Goal: Transaction & Acquisition: Purchase product/service

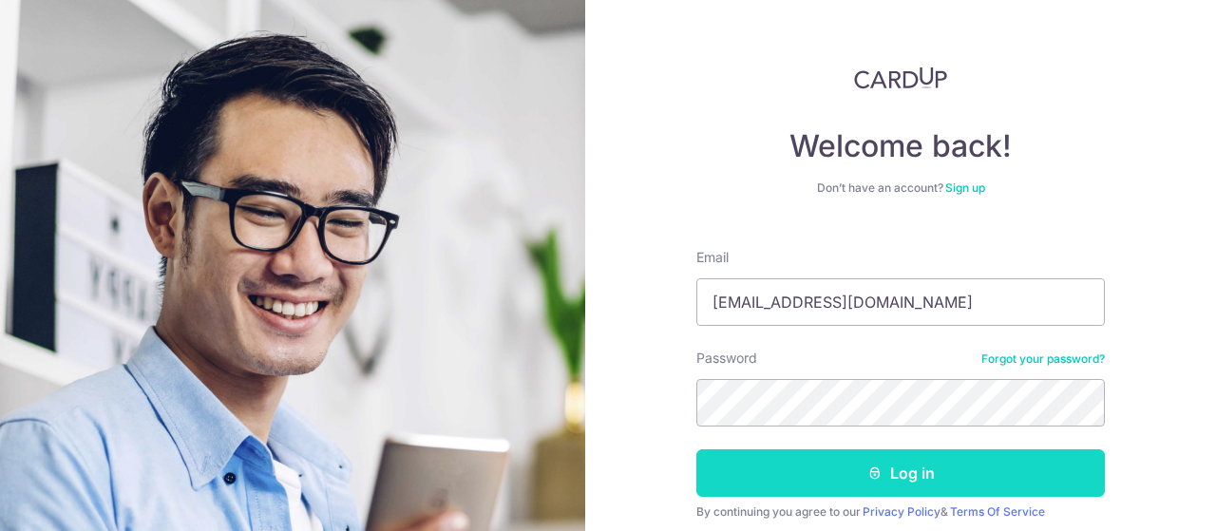
click at [892, 474] on button "Log in" at bounding box center [900, 472] width 408 height 47
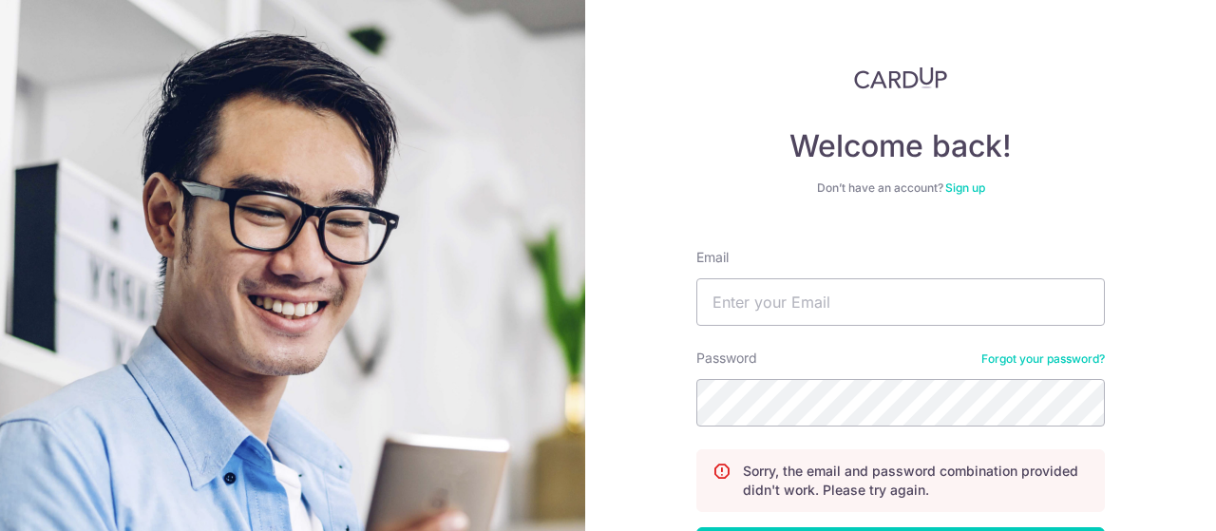
click at [1017, 368] on div "Password Forgot your password?" at bounding box center [900, 388] width 408 height 78
click at [1030, 350] on div "Password Forgot your password?" at bounding box center [900, 388] width 408 height 78
click at [1031, 356] on link "Forgot your password?" at bounding box center [1042, 358] width 123 height 15
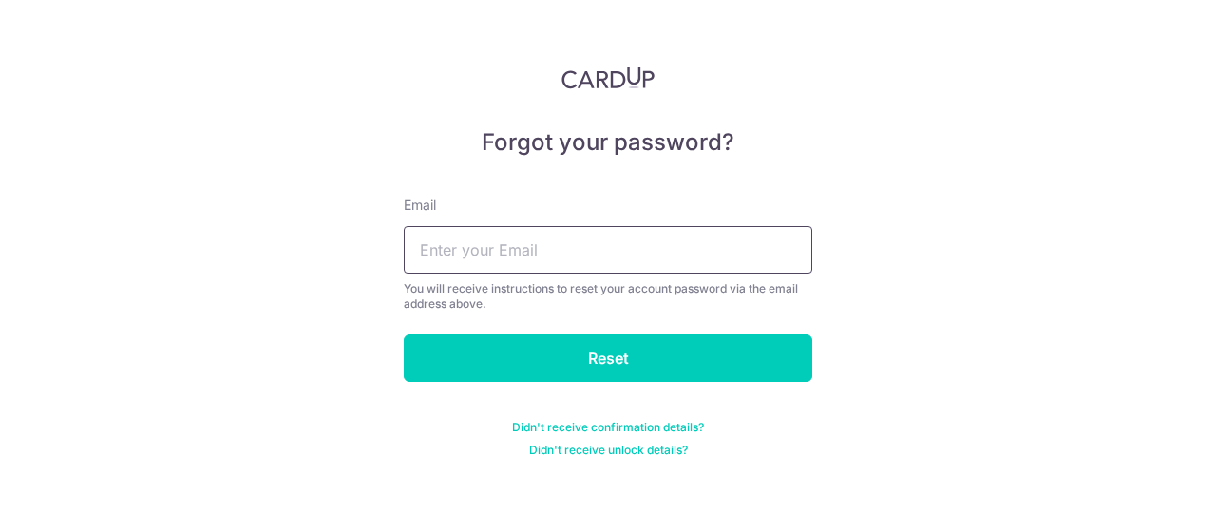
click at [479, 257] on input "text" at bounding box center [608, 249] width 408 height 47
type input "elson_siew@hotmail.com"
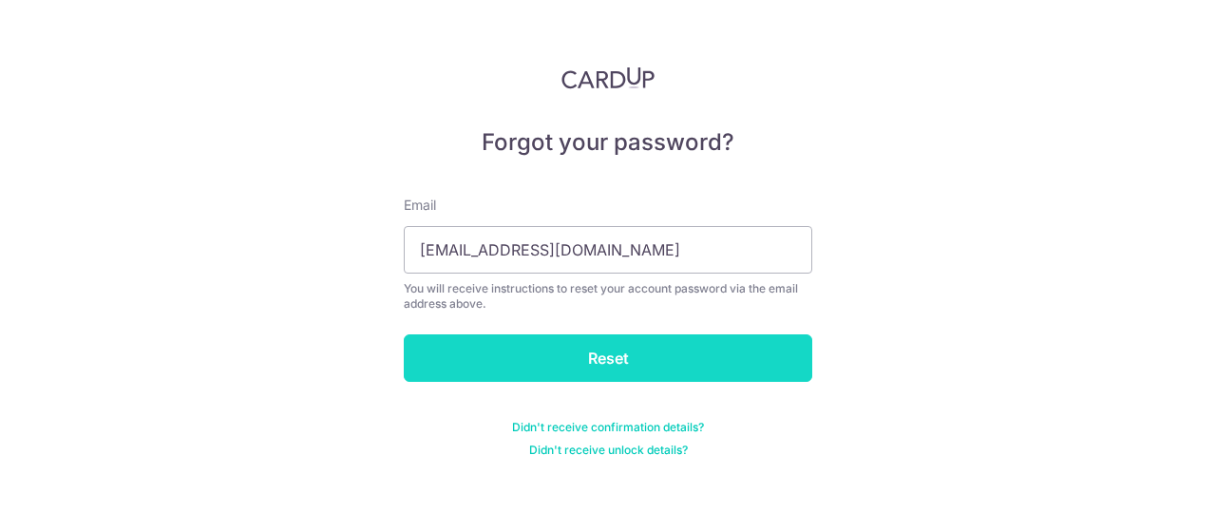
click at [531, 338] on input "Reset" at bounding box center [608, 357] width 408 height 47
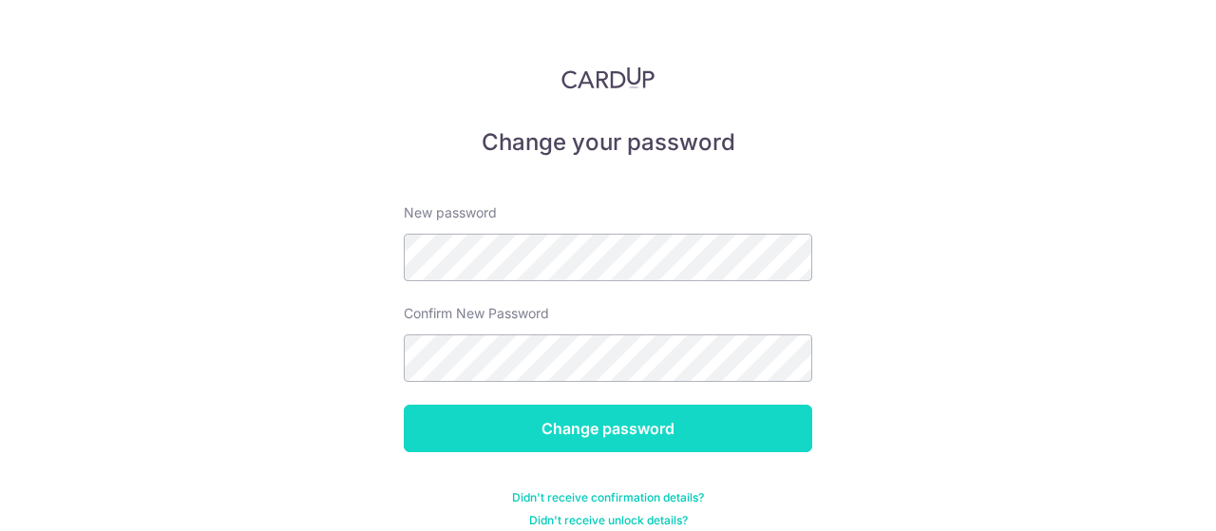
click at [560, 410] on input "Change password" at bounding box center [608, 428] width 408 height 47
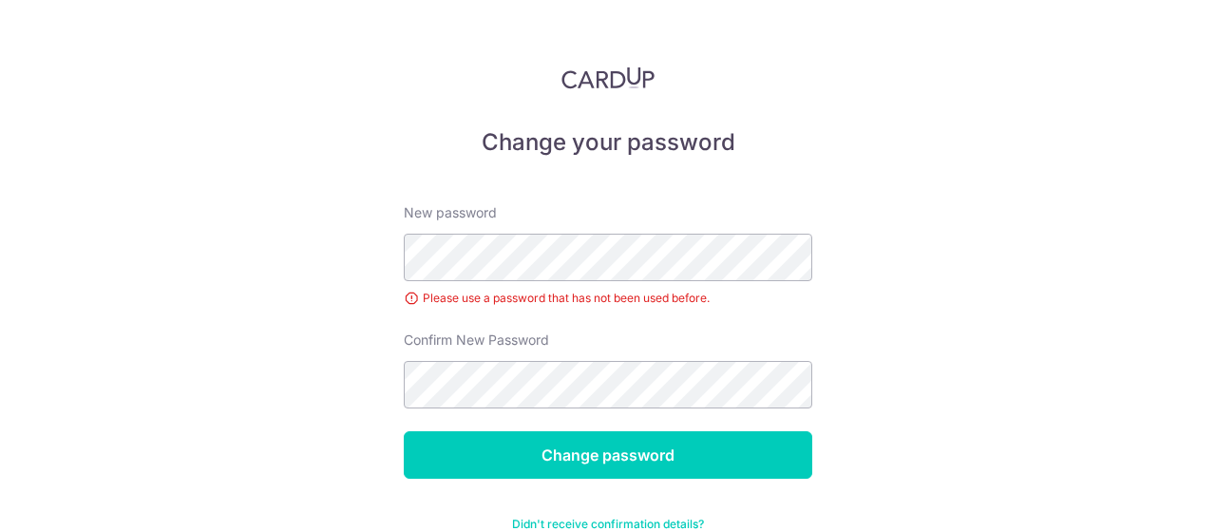
scroll to position [46, 0]
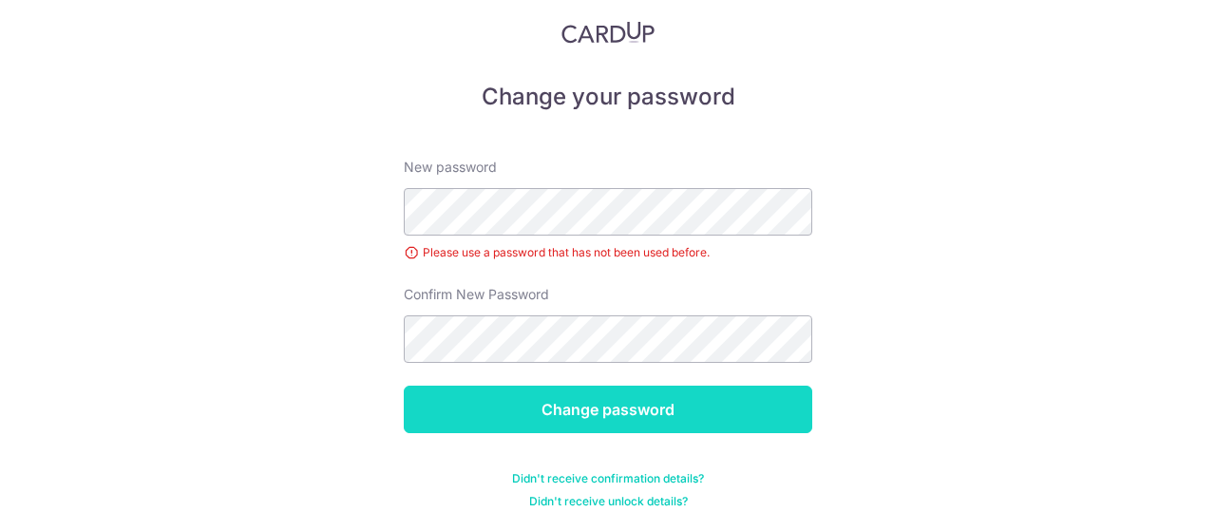
click at [617, 406] on input "Change password" at bounding box center [608, 409] width 408 height 47
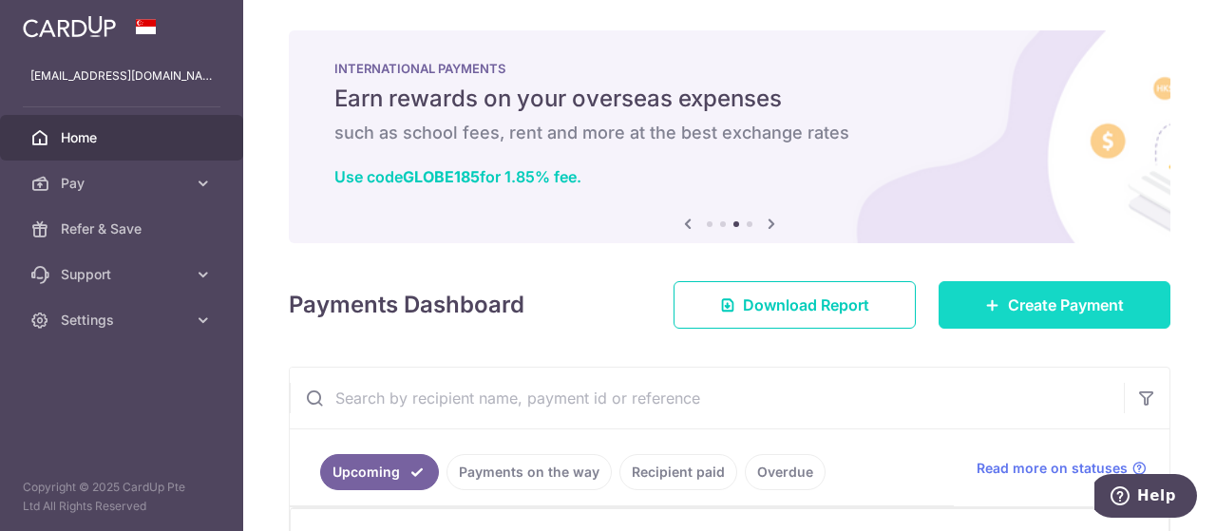
click at [996, 290] on link "Create Payment" at bounding box center [1055, 304] width 232 height 47
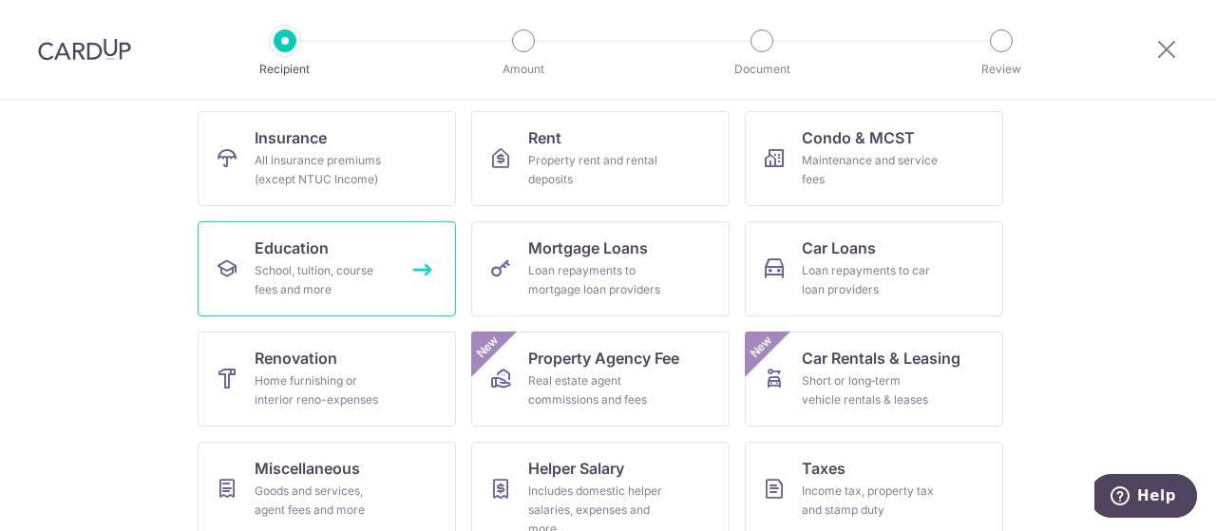
scroll to position [190, 0]
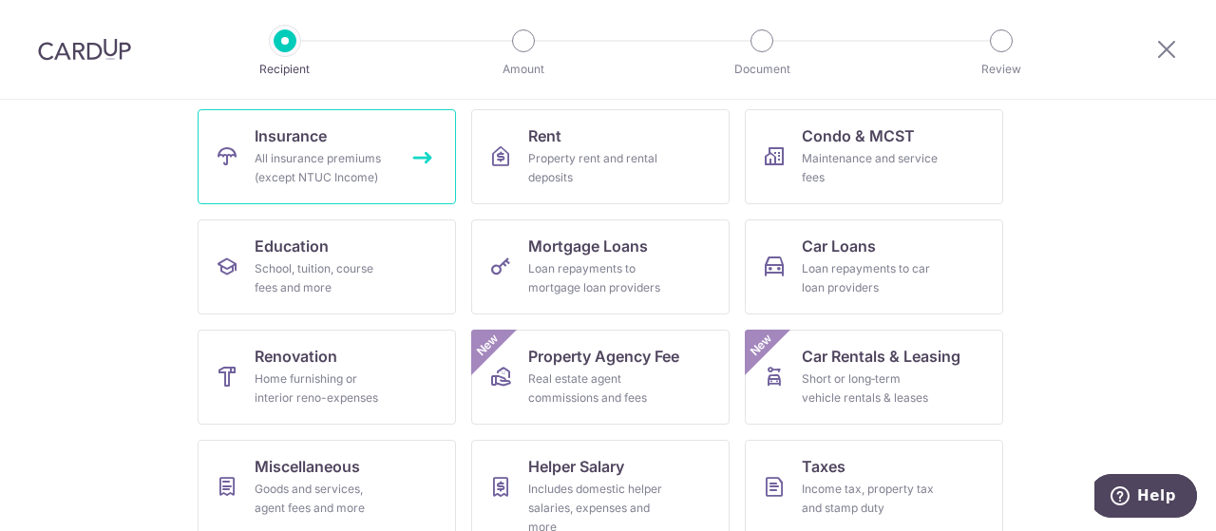
click at [363, 174] on div "All insurance premiums (except NTUC Income)" at bounding box center [323, 168] width 137 height 38
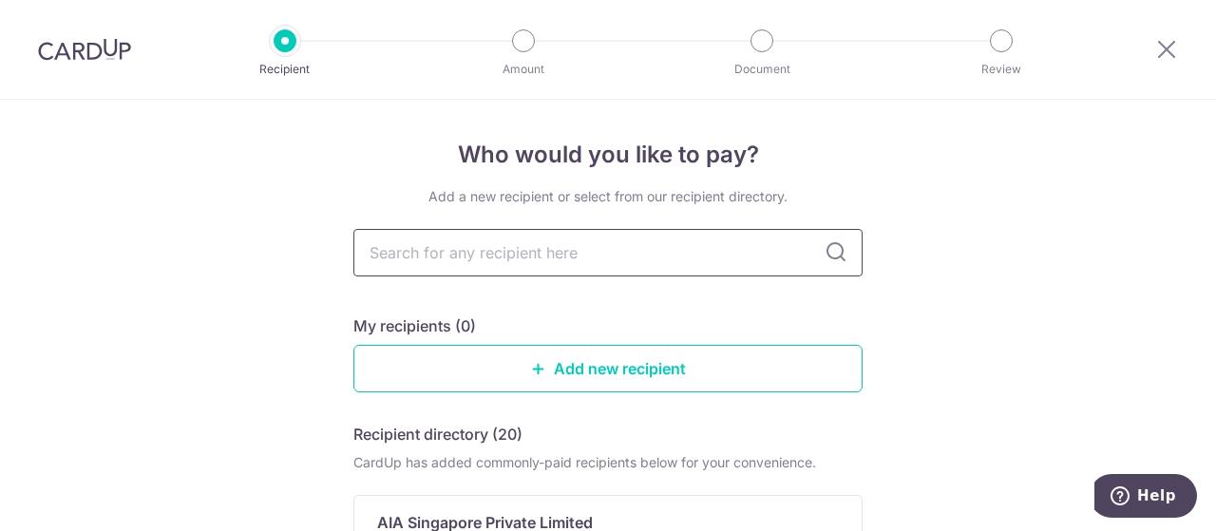
click at [628, 270] on input "text" at bounding box center [607, 252] width 509 height 47
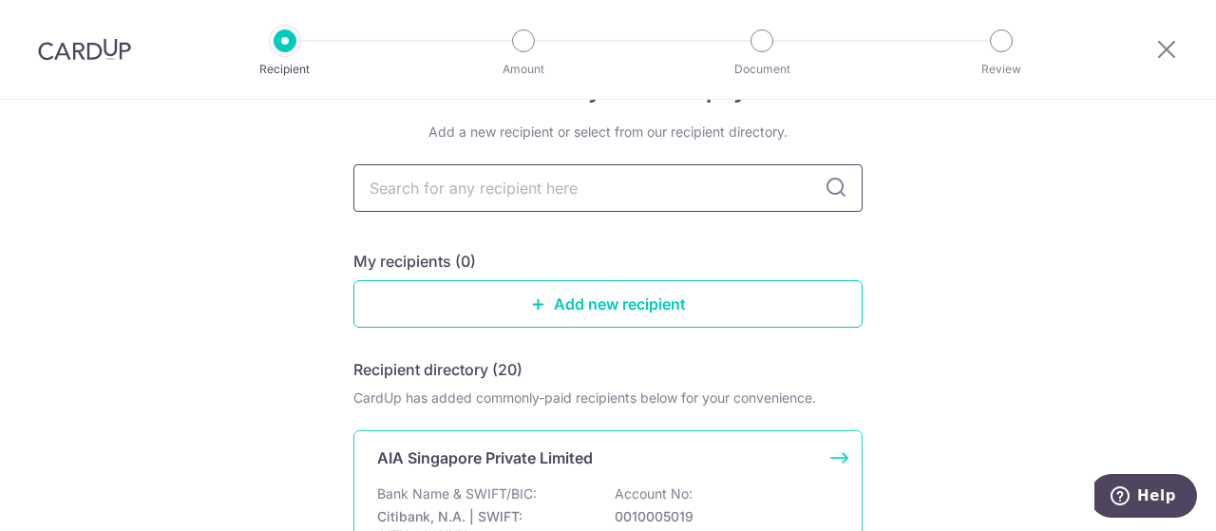
scroll to position [95, 0]
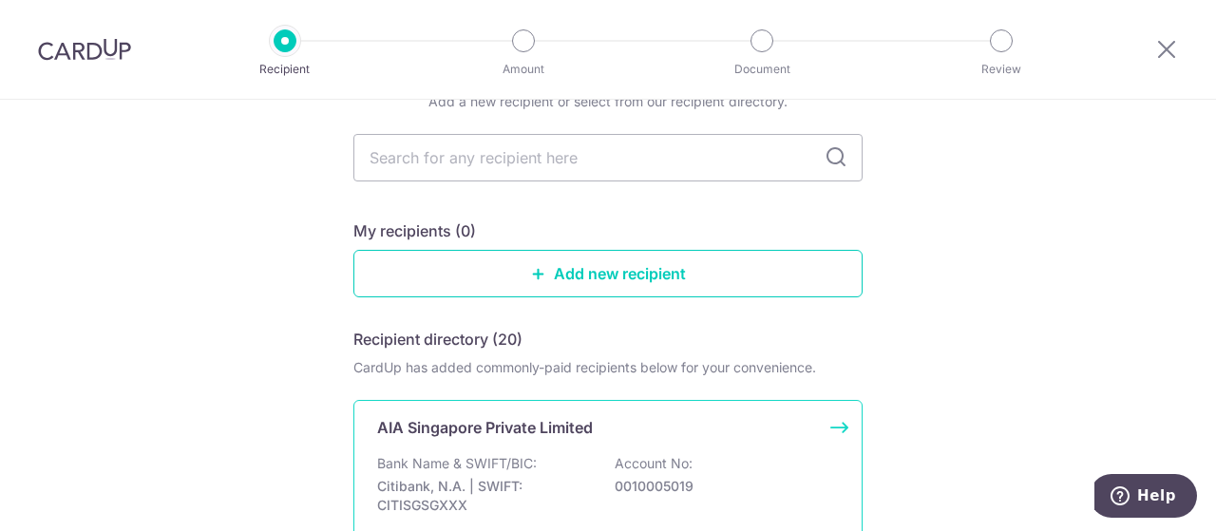
click at [549, 451] on div "AIA Singapore Private Limited Bank Name & SWIFT/BIC: Citibank, N.A. | SWIFT: CI…" at bounding box center [607, 488] width 509 height 176
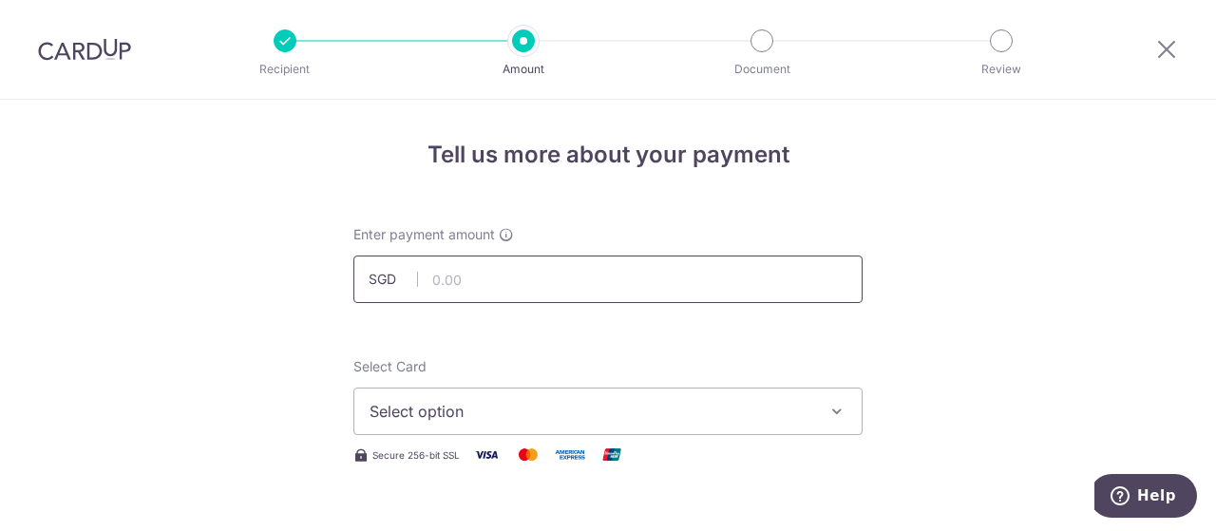
click at [498, 279] on input "text" at bounding box center [607, 279] width 509 height 47
paste input "H232268092"
type input "H232268092"
type input "616.00"
click at [414, 404] on span "Select option" at bounding box center [591, 411] width 443 height 23
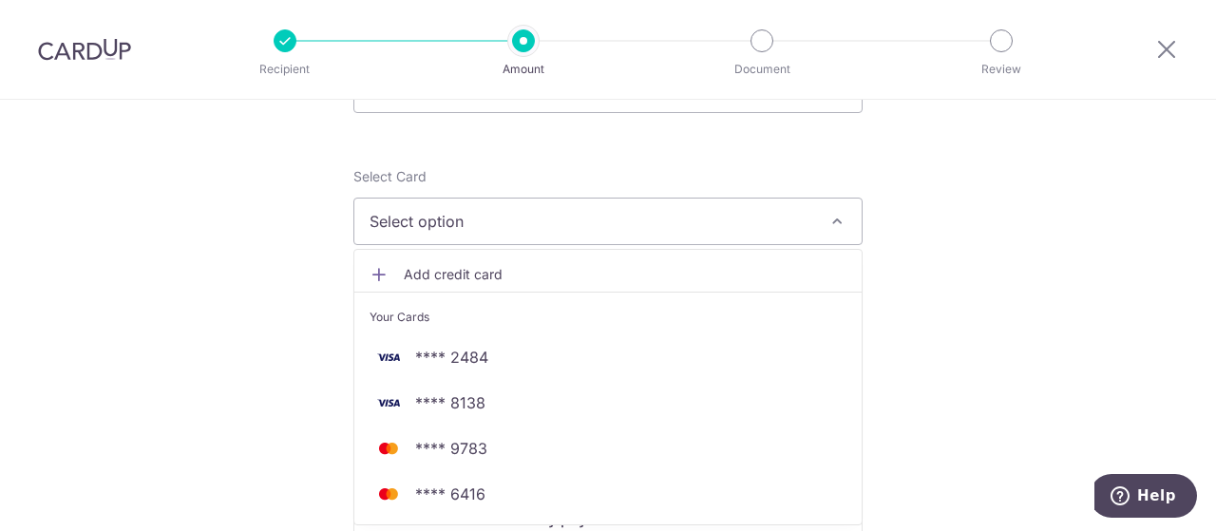
scroll to position [285, 0]
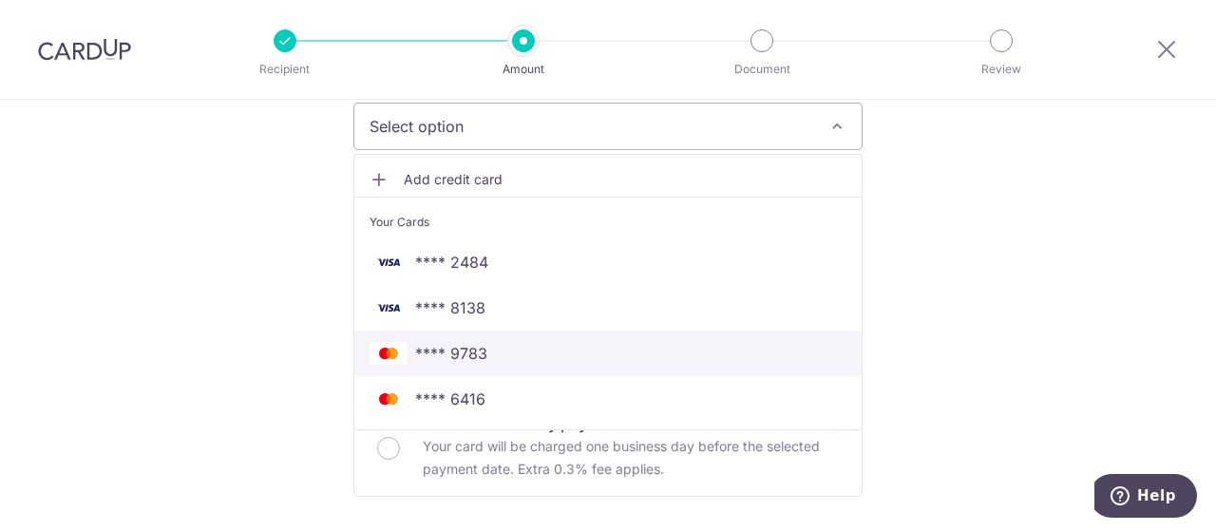
click at [576, 361] on span "**** 9783" at bounding box center [608, 353] width 477 height 23
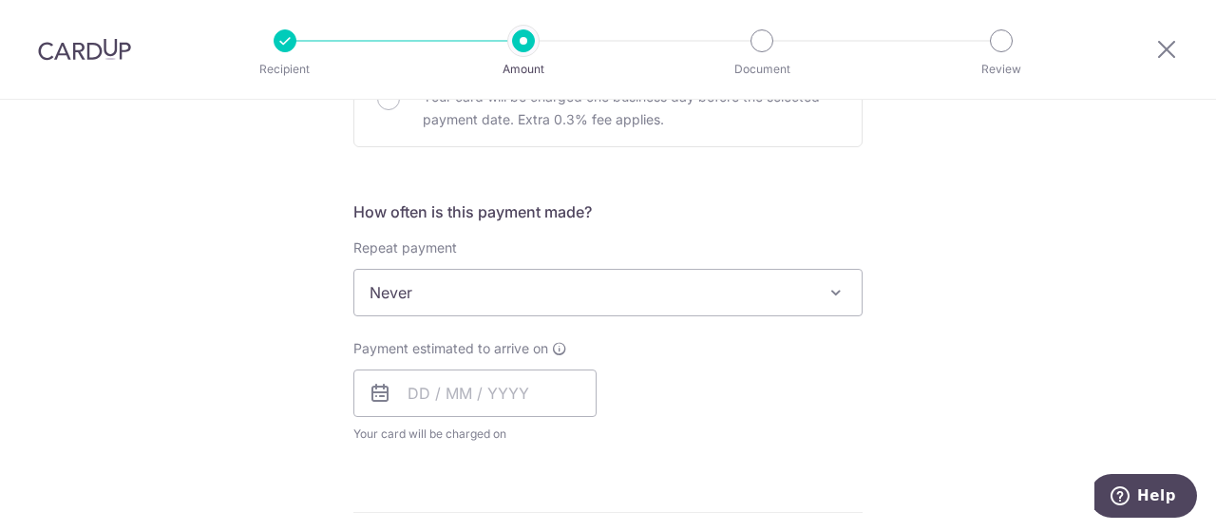
scroll to position [665, 0]
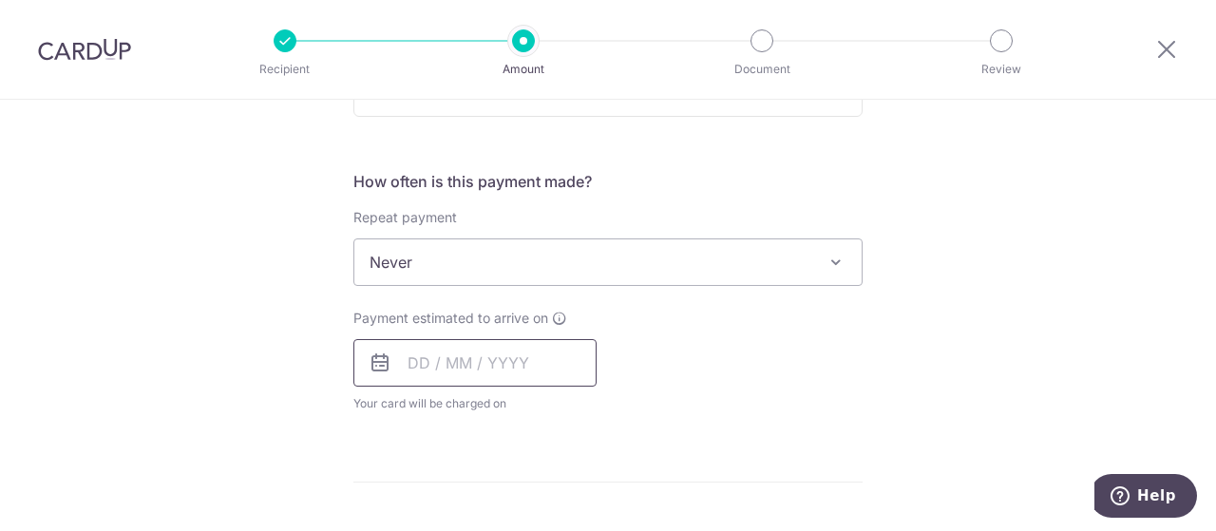
click at [433, 362] on input "text" at bounding box center [474, 362] width 243 height 47
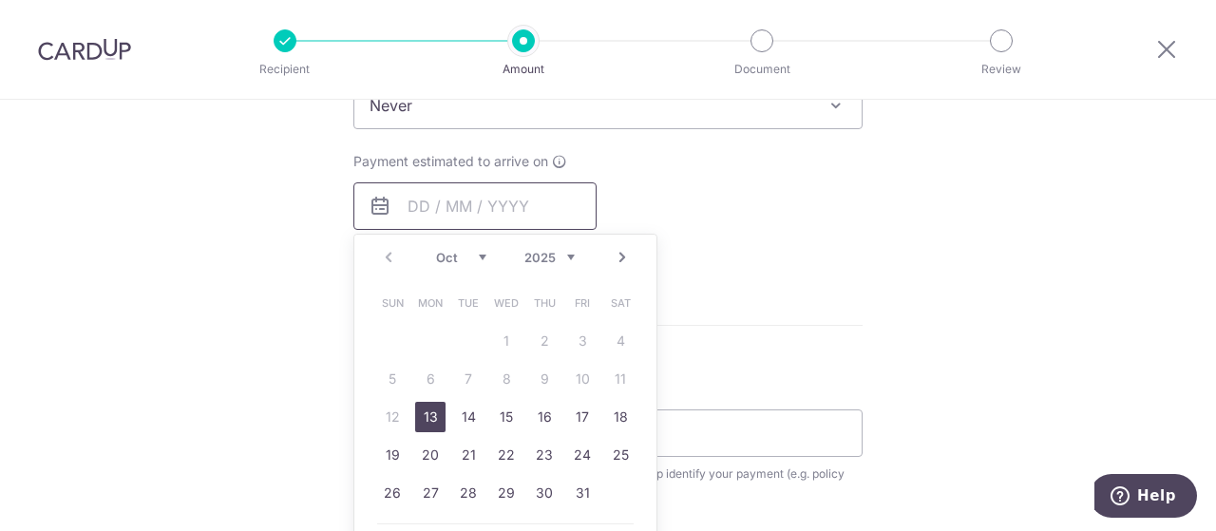
scroll to position [855, 0]
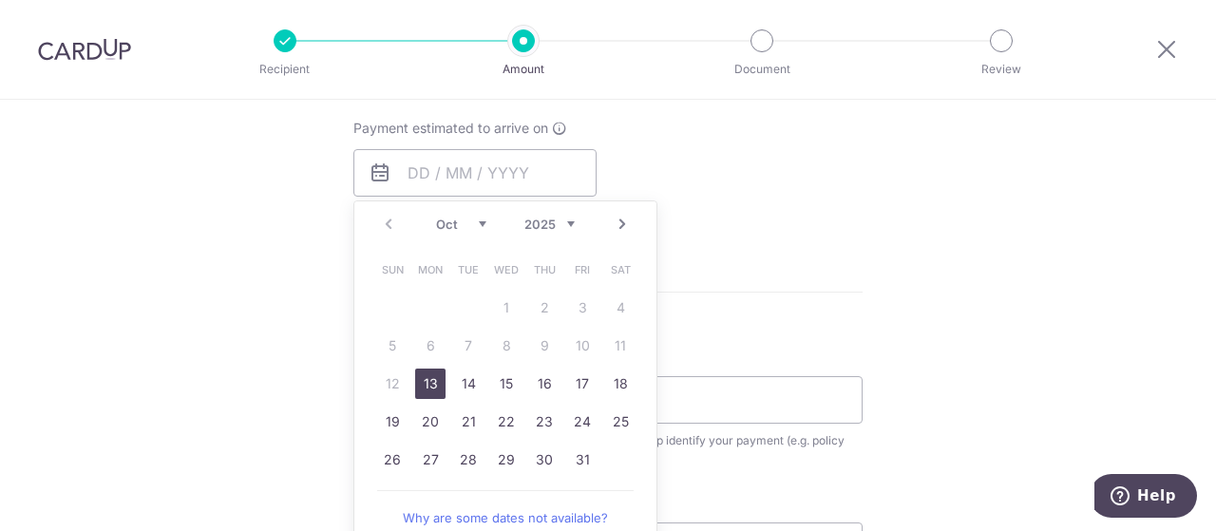
click at [424, 379] on link "13" at bounding box center [430, 384] width 30 height 30
type input "13/10/2025"
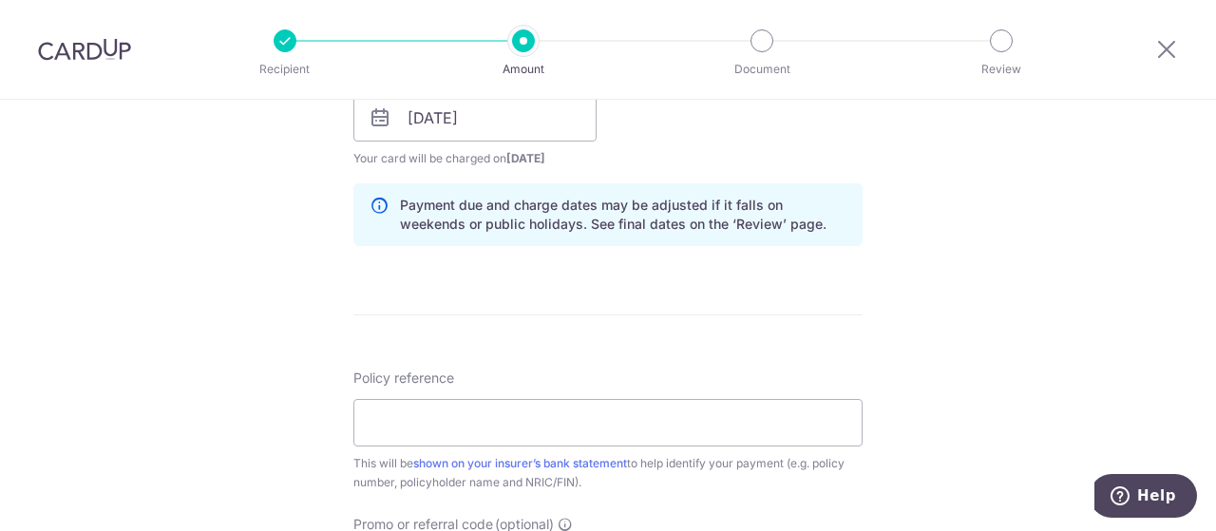
scroll to position [950, 0]
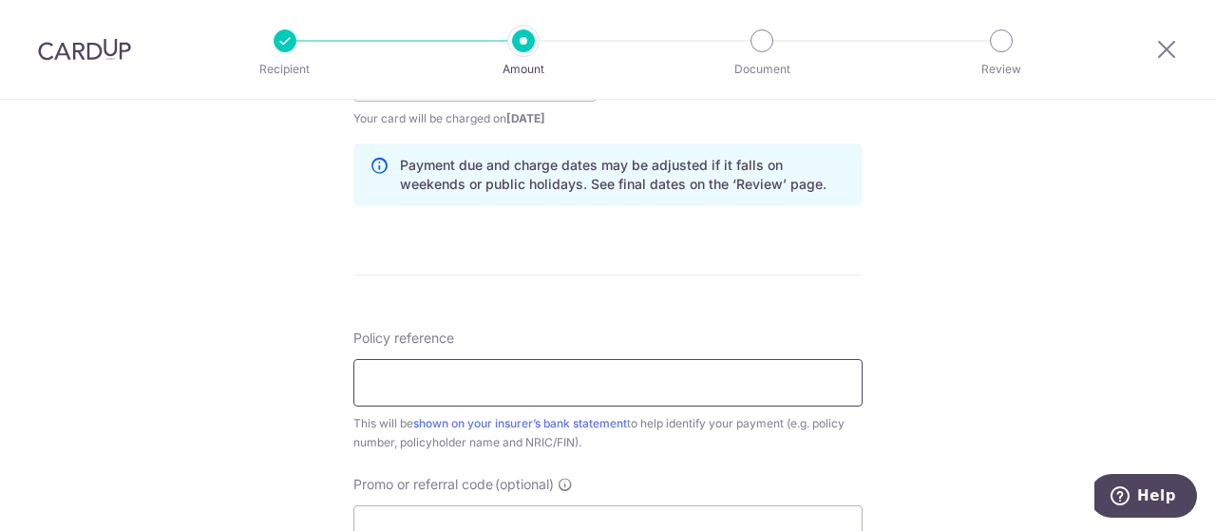
click at [382, 381] on input "Policy reference" at bounding box center [607, 382] width 509 height 47
paste input "H232268092"
type input "H232268092"
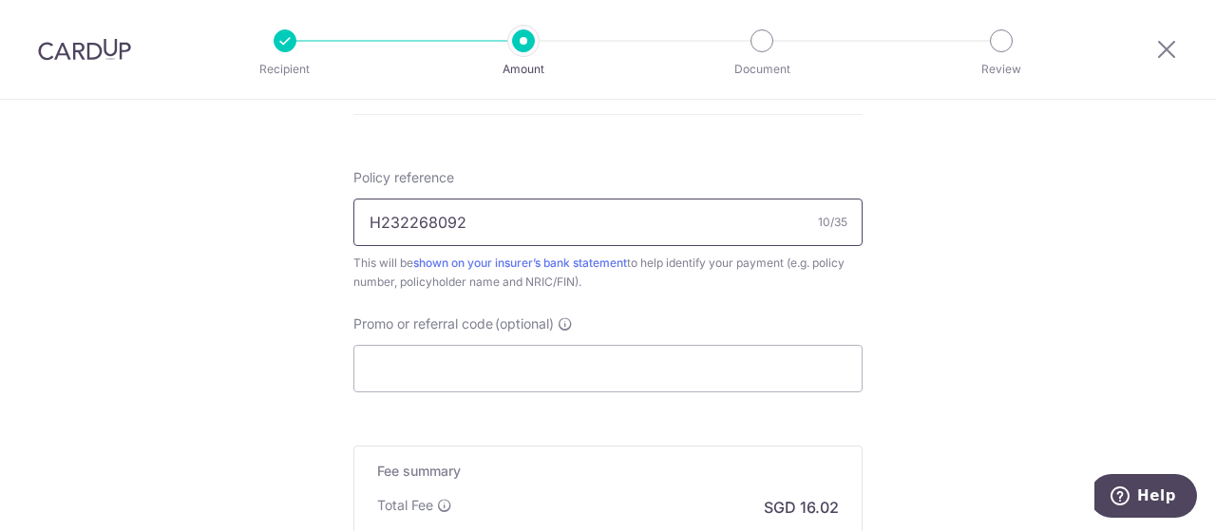
scroll to position [1140, 0]
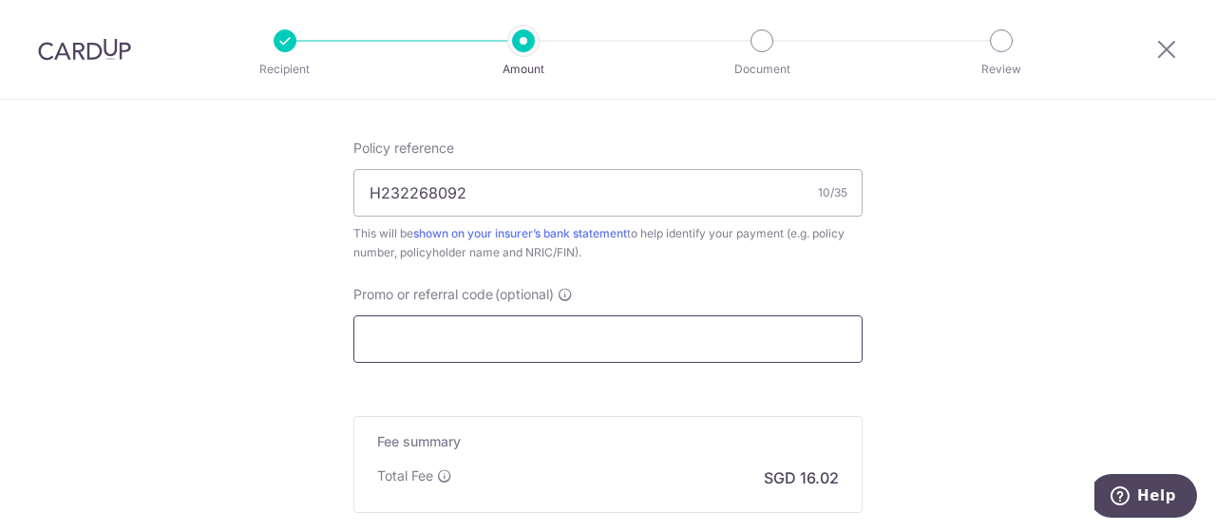
click at [393, 340] on input "Promo or referral code (optional)" at bounding box center [607, 338] width 509 height 47
paste input "OFF225"
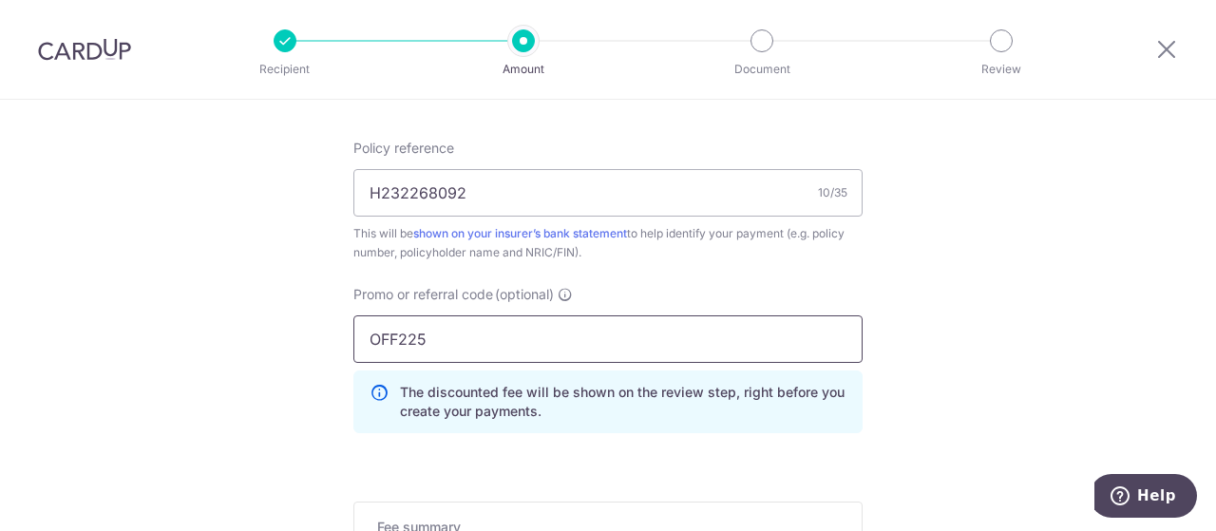
type input "OFF225"
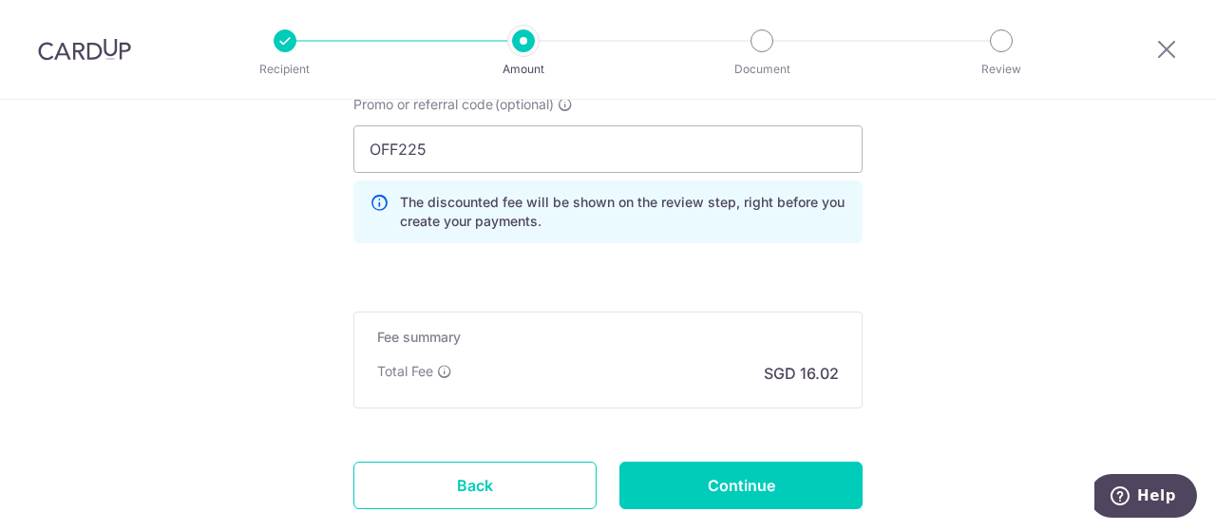
scroll to position [1445, 0]
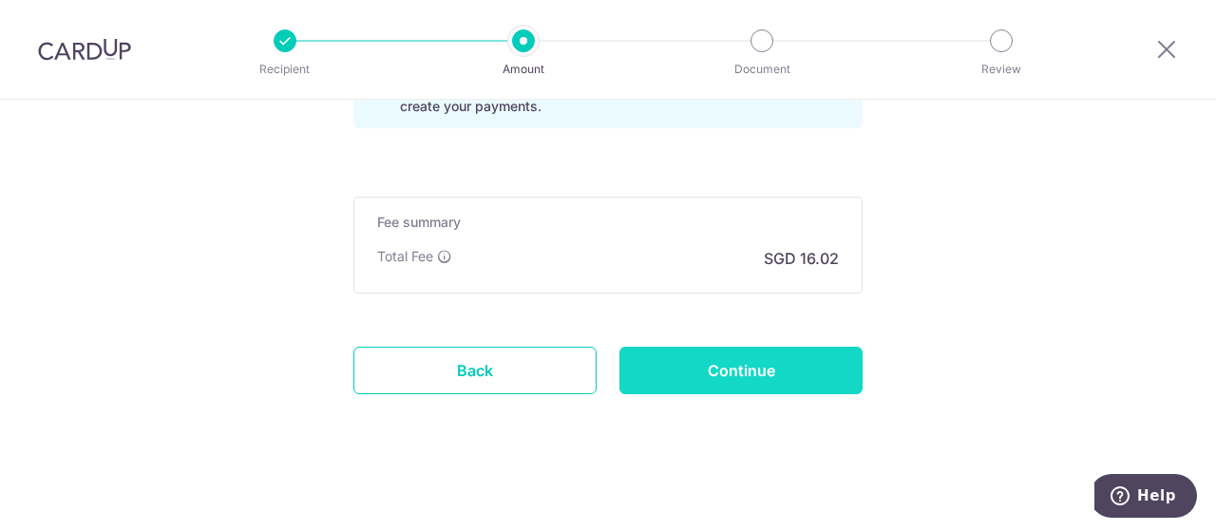
click at [711, 367] on input "Continue" at bounding box center [740, 370] width 243 height 47
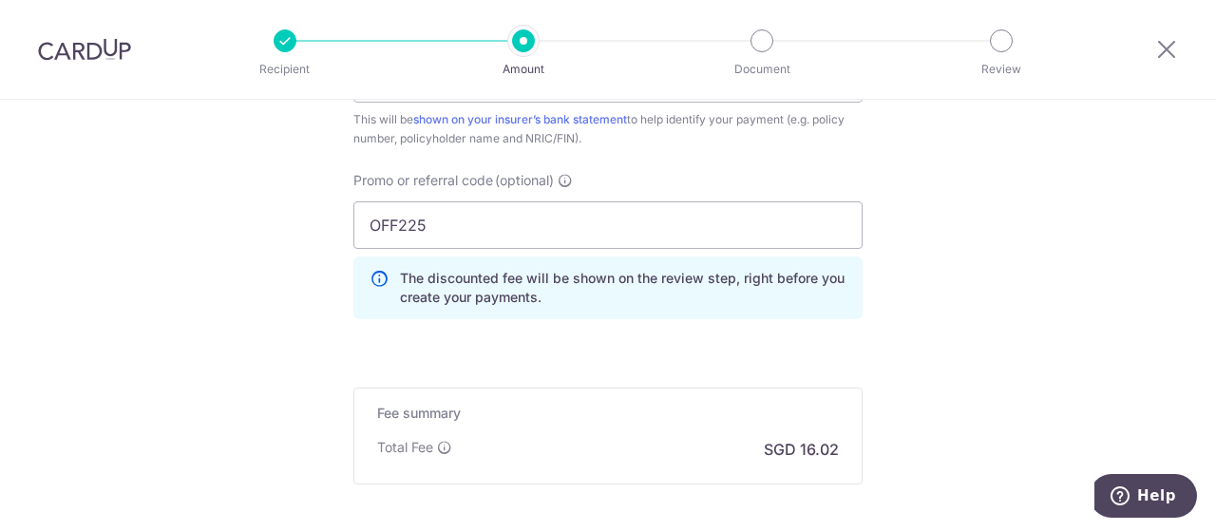
scroll to position [1178, 0]
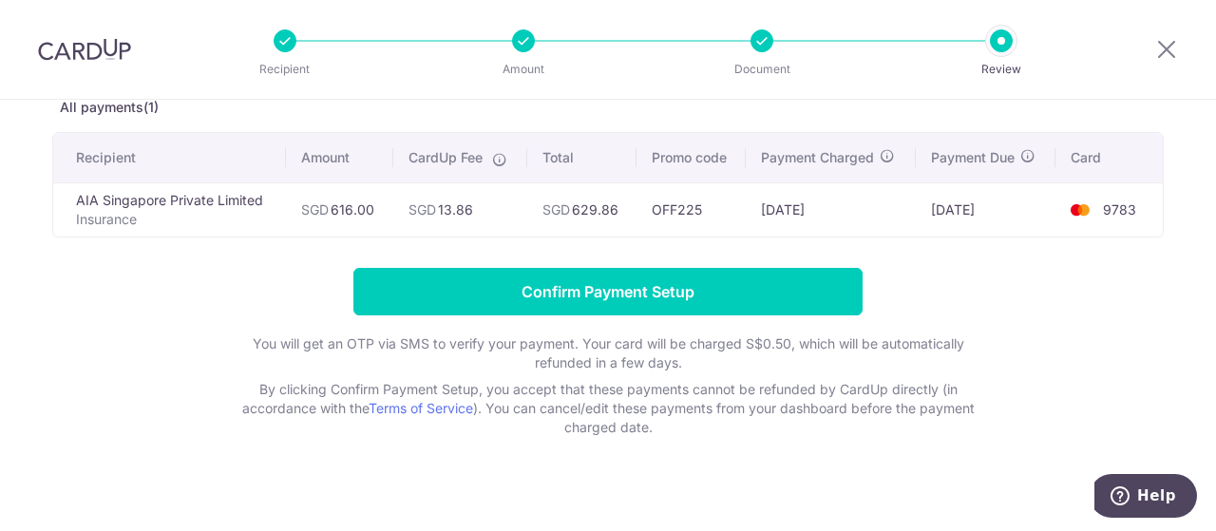
scroll to position [127, 0]
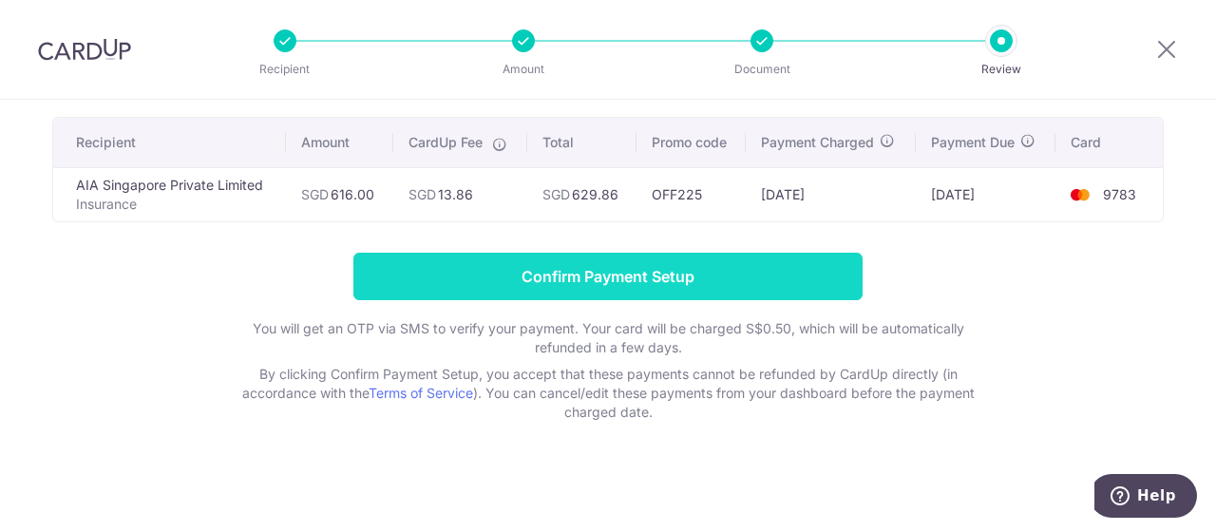
click at [532, 271] on input "Confirm Payment Setup" at bounding box center [607, 276] width 509 height 47
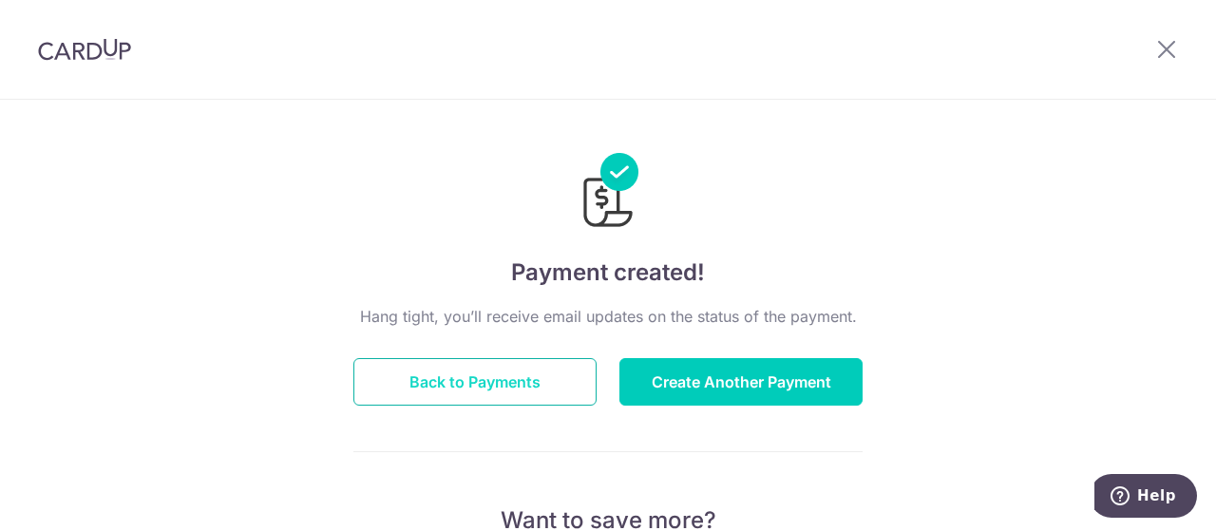
click at [504, 390] on button "Back to Payments" at bounding box center [474, 381] width 243 height 47
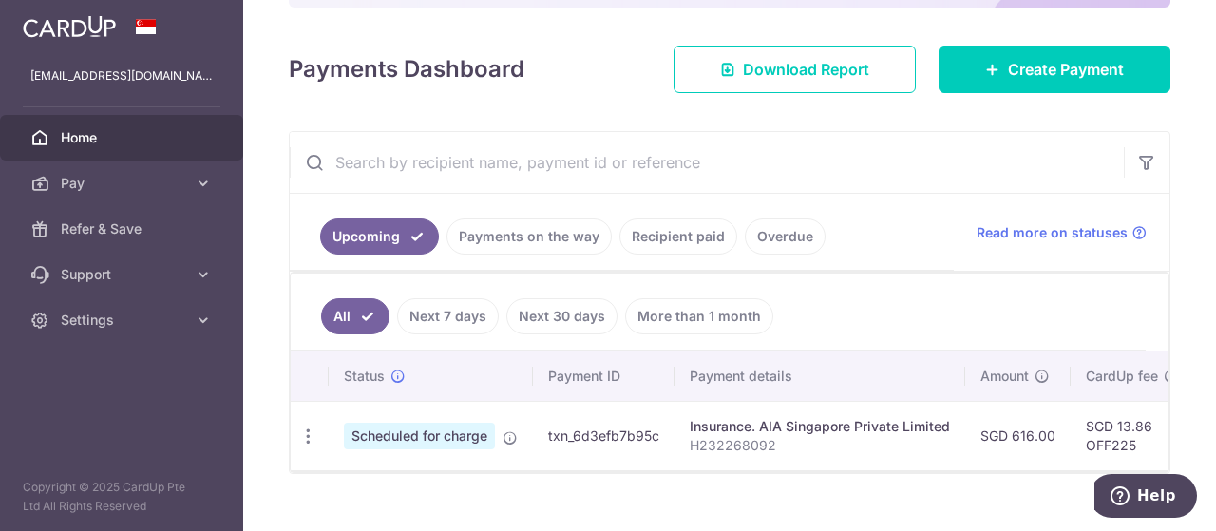
scroll to position [271, 0]
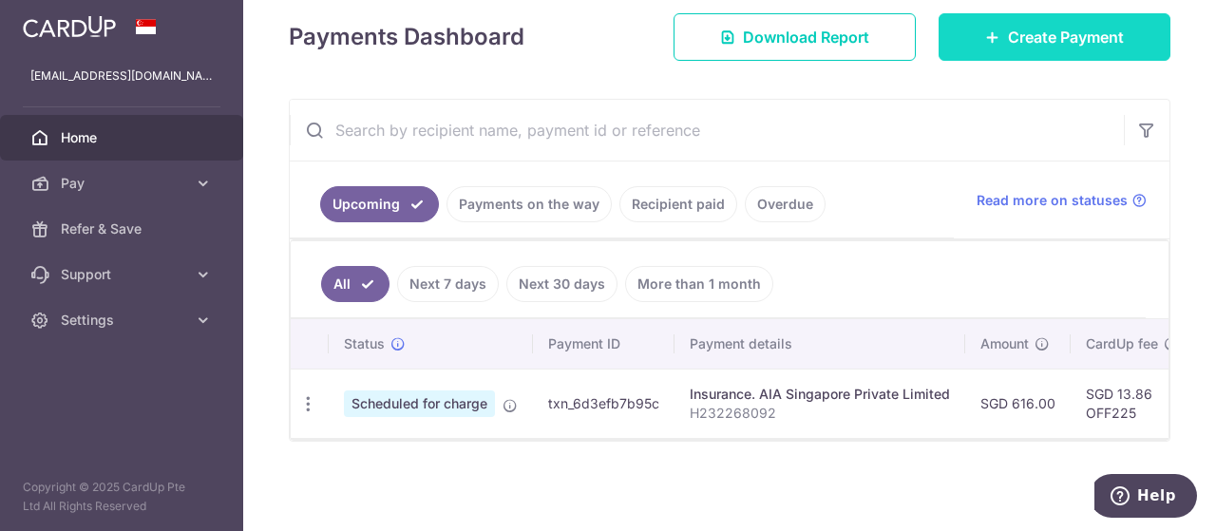
click at [1008, 39] on span "Create Payment" at bounding box center [1066, 37] width 116 height 23
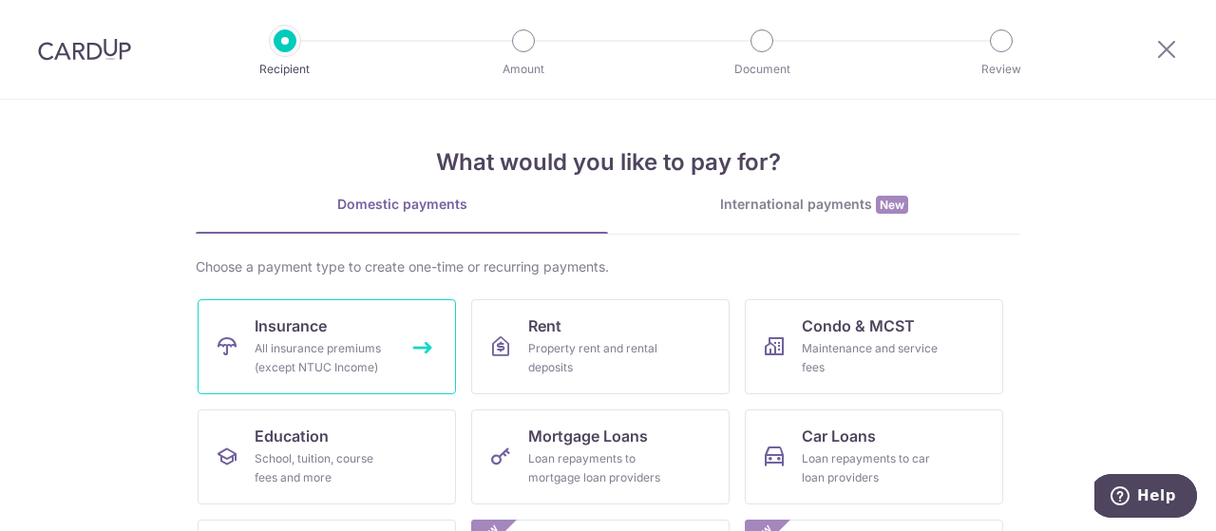
click at [315, 333] on span "Insurance" at bounding box center [291, 325] width 72 height 23
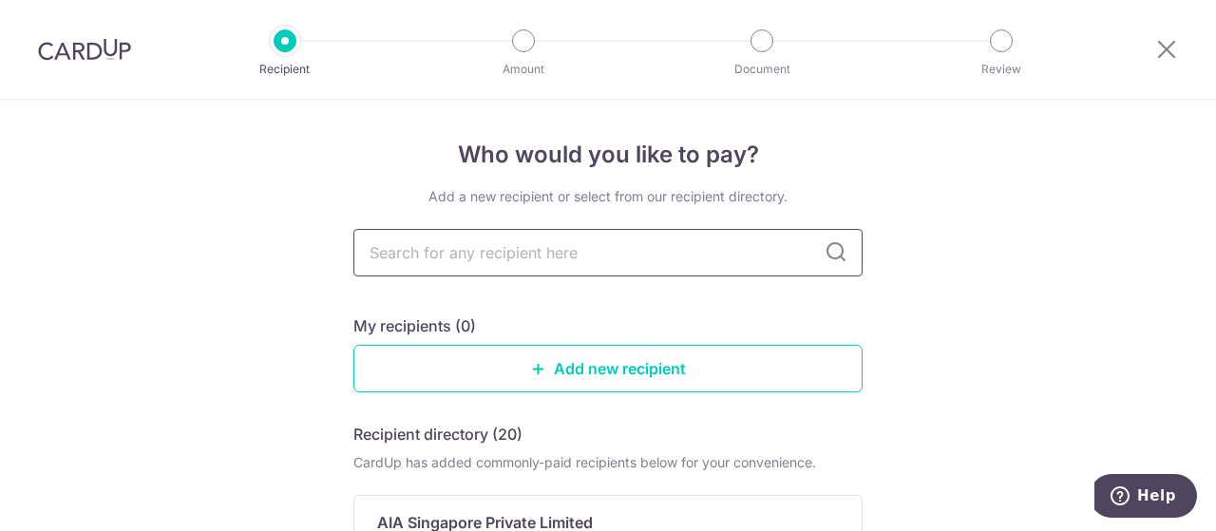
click at [487, 252] on input "text" at bounding box center [607, 252] width 509 height 47
drag, startPoint x: 929, startPoint y: 288, endPoint x: 891, endPoint y: 284, distance: 38.2
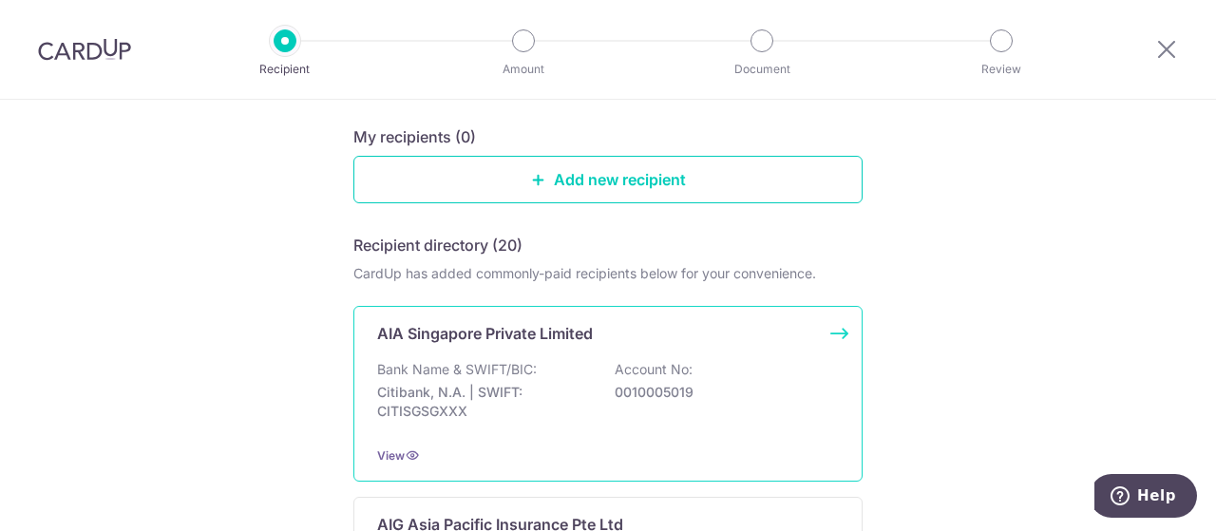
scroll to position [190, 0]
click at [504, 368] on p "Bank Name & SWIFT/BIC:" at bounding box center [457, 368] width 160 height 19
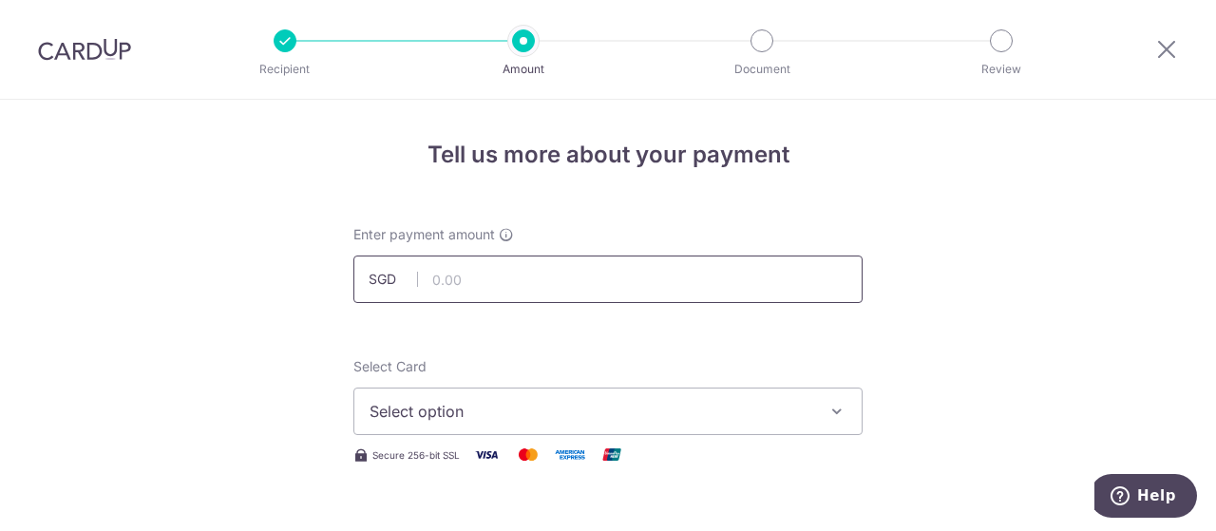
click at [441, 272] on input "text" at bounding box center [607, 279] width 509 height 47
paste input "E232268092"
type input "E232268092"
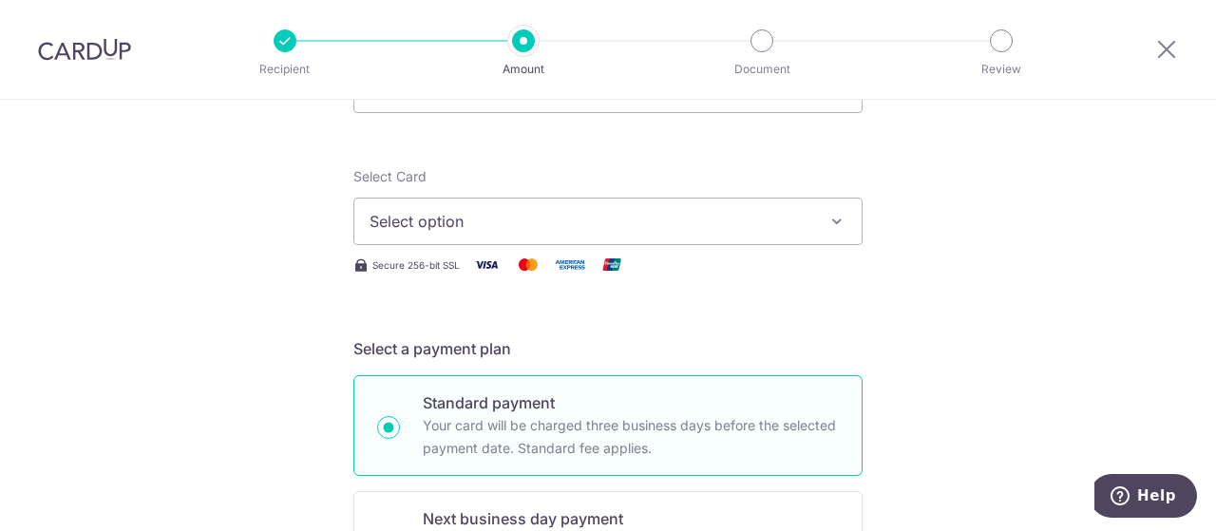
click at [443, 226] on span "Select option" at bounding box center [591, 221] width 443 height 23
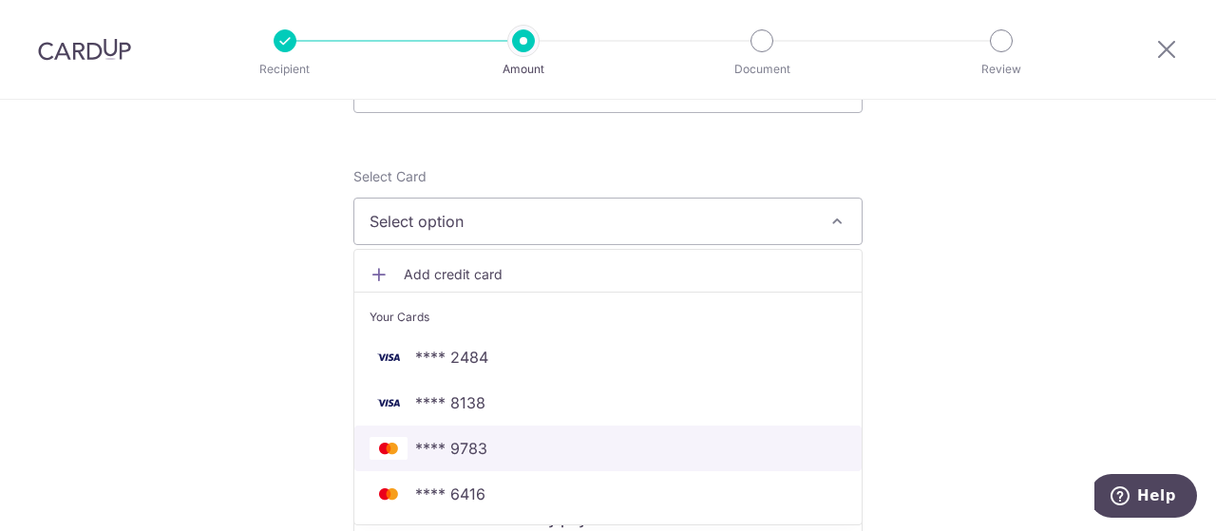
click at [509, 445] on span "**** 9783" at bounding box center [608, 448] width 477 height 23
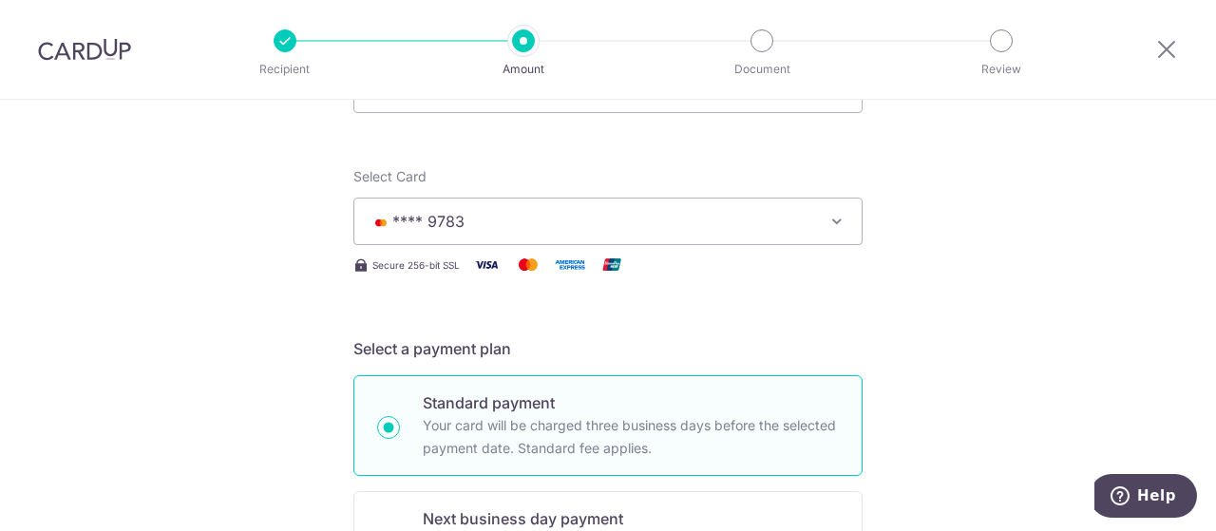
scroll to position [0, 0]
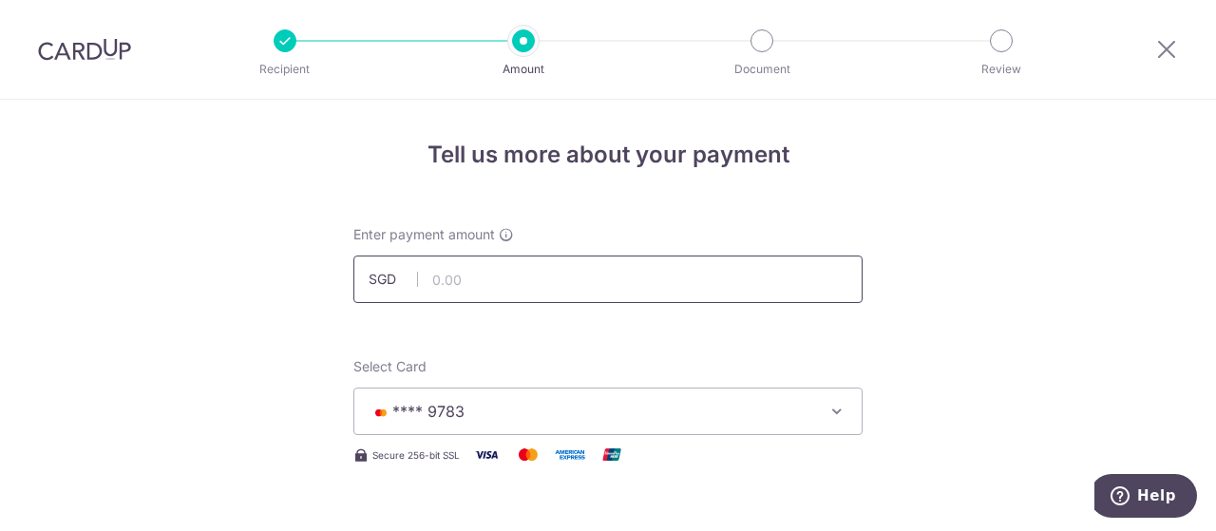
click at [449, 273] on input "text" at bounding box center [607, 279] width 509 height 47
type input "1,533.00"
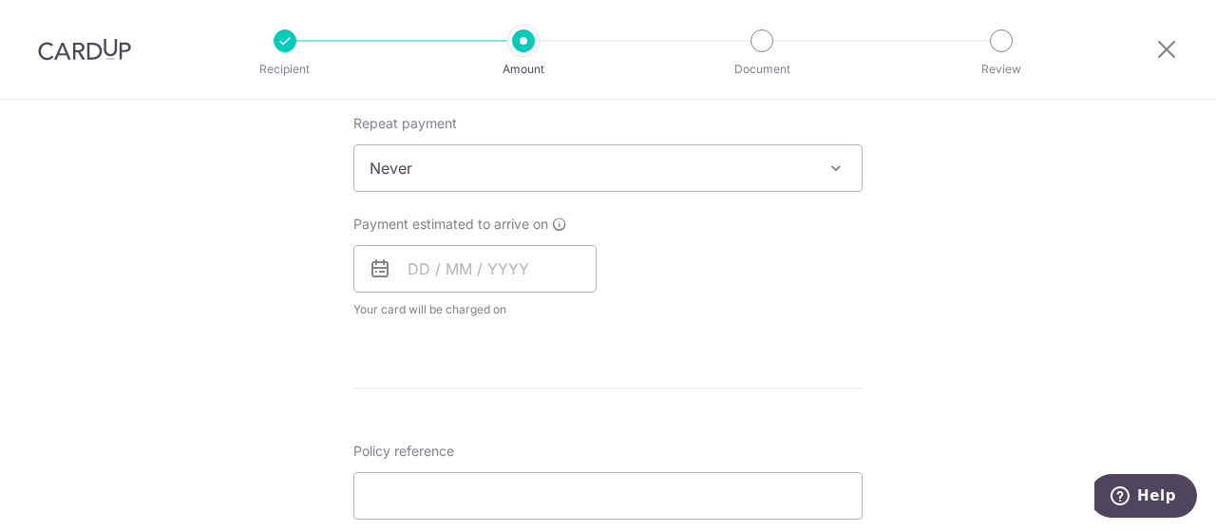
scroll to position [760, 0]
click at [426, 274] on input "text" at bounding box center [474, 267] width 243 height 47
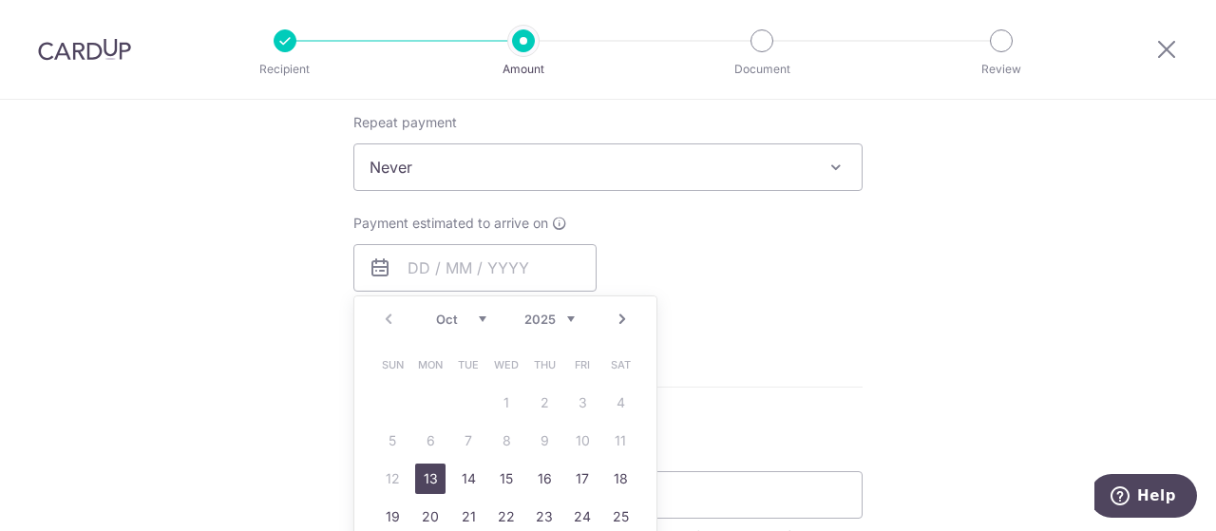
click at [614, 309] on link "Next" at bounding box center [622, 319] width 23 height 23
click at [493, 427] on link "5" at bounding box center [506, 441] width 30 height 30
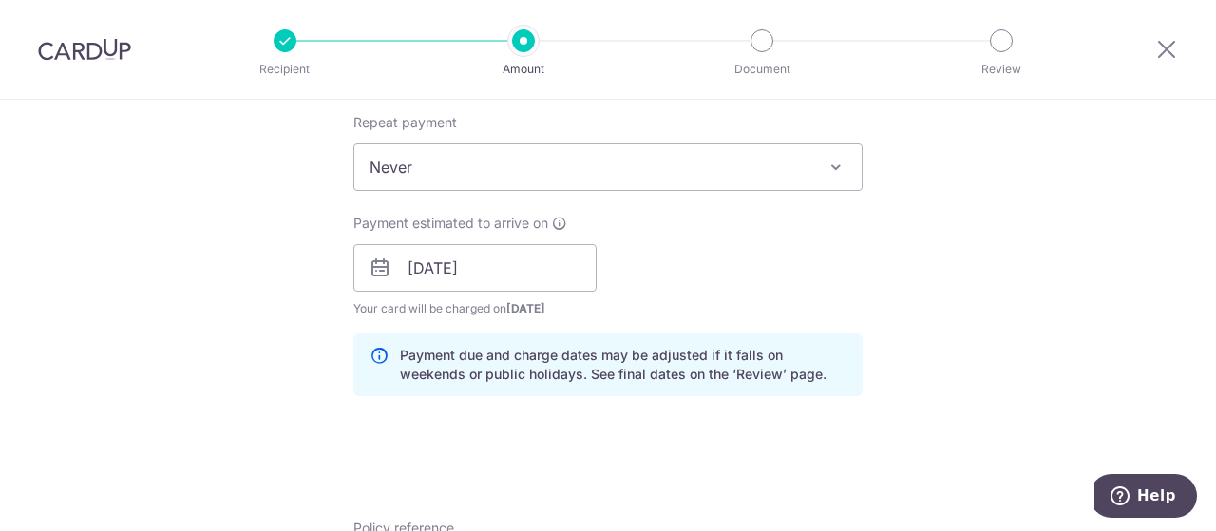
click at [754, 284] on div "Payment estimated to arrive on 05/11/2025 Prev Next Nov Dec 2025 2026 2027 2028…" at bounding box center [608, 266] width 532 height 104
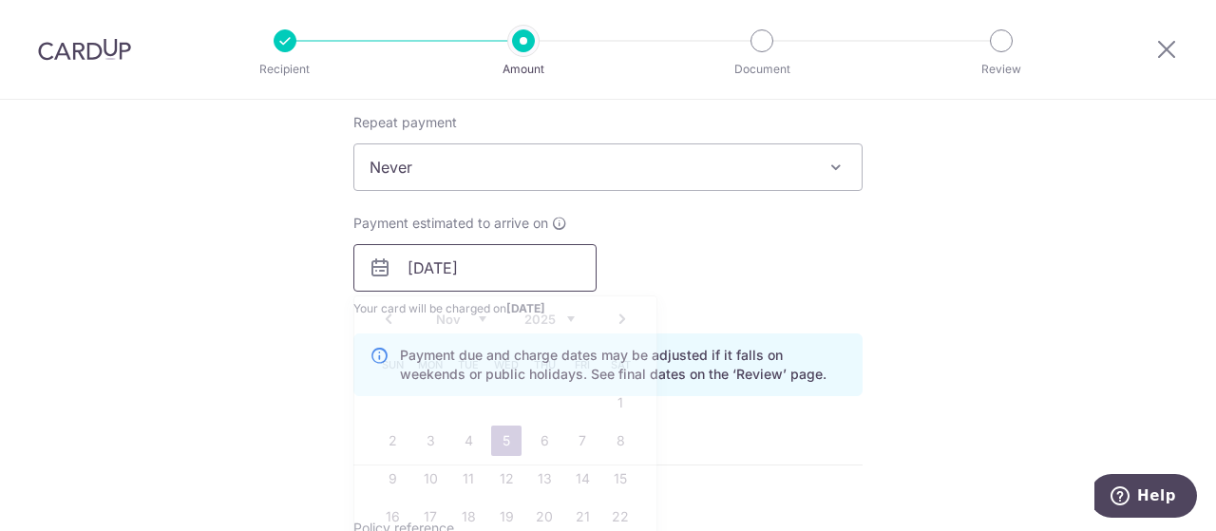
click at [577, 278] on input "05/11/2025" at bounding box center [474, 267] width 243 height 47
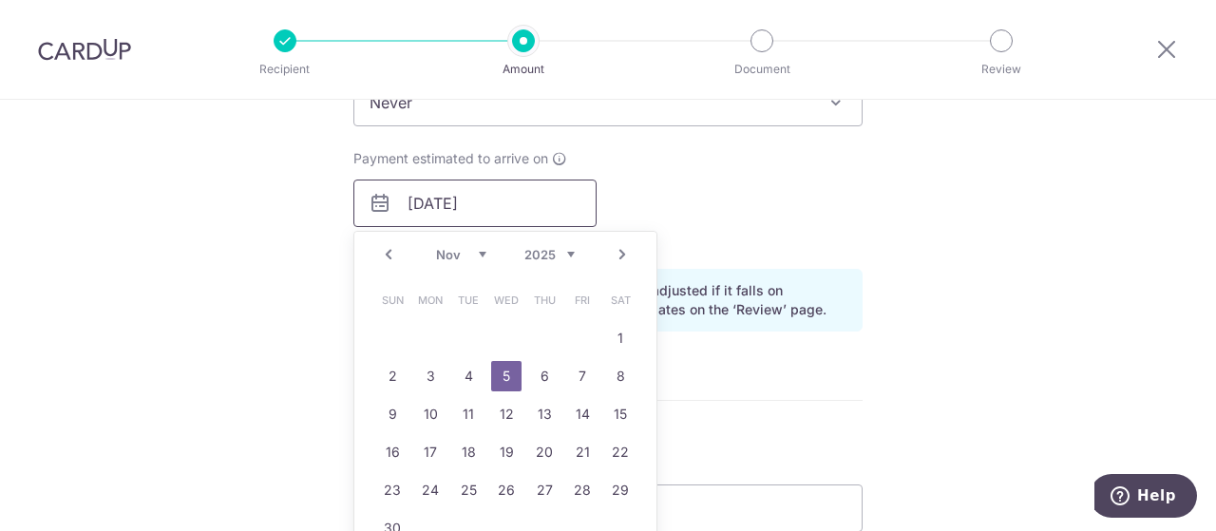
scroll to position [855, 0]
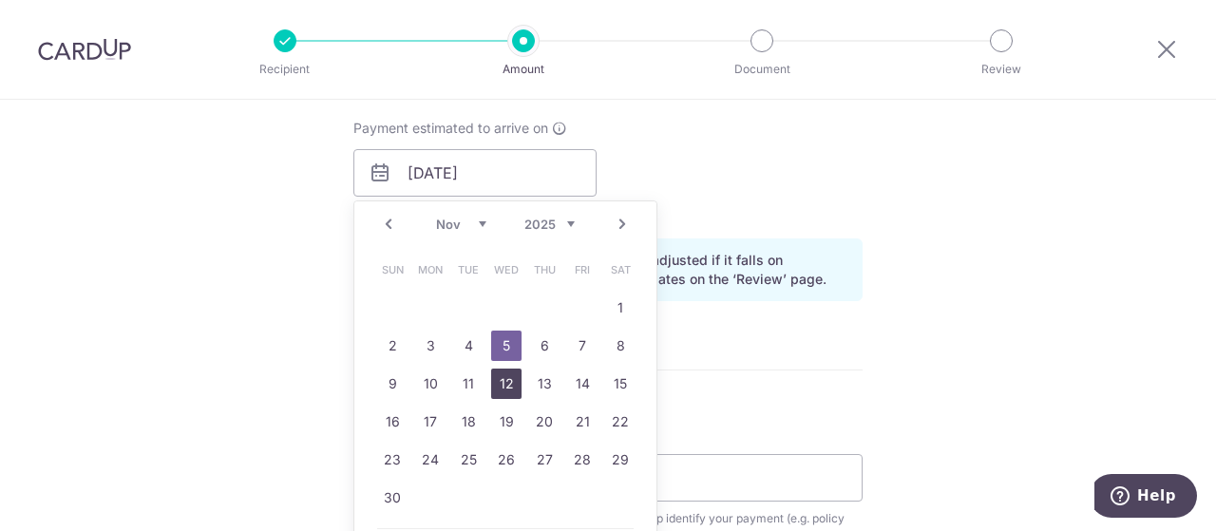
click at [509, 387] on link "12" at bounding box center [506, 384] width 30 height 30
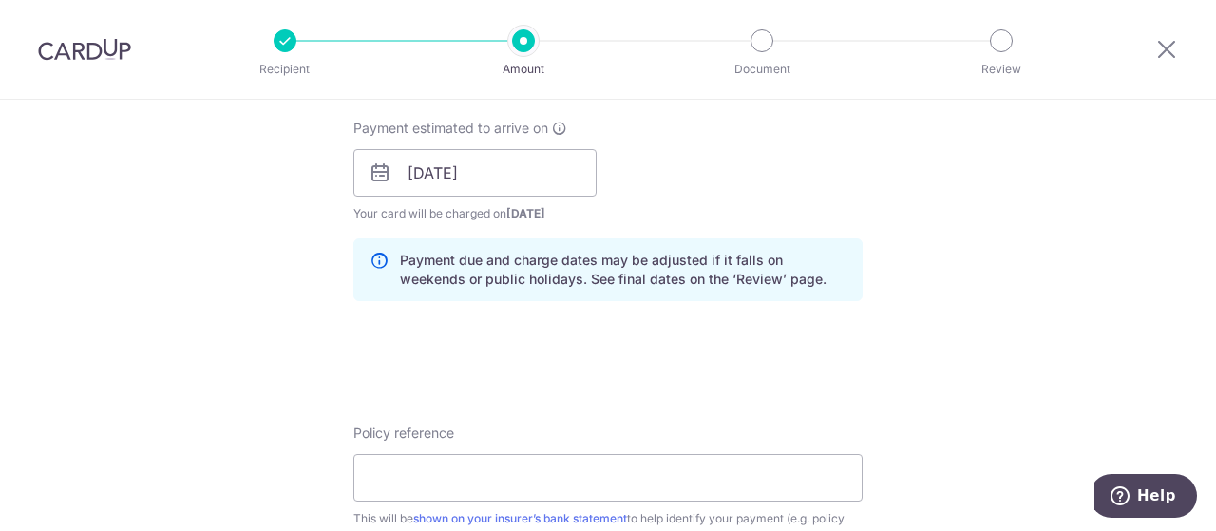
click at [772, 307] on div "How often is this payment made? Repeat payment Never Every week Every month Eve…" at bounding box center [607, 148] width 509 height 336
click at [523, 182] on input "12/11/2025" at bounding box center [474, 172] width 243 height 47
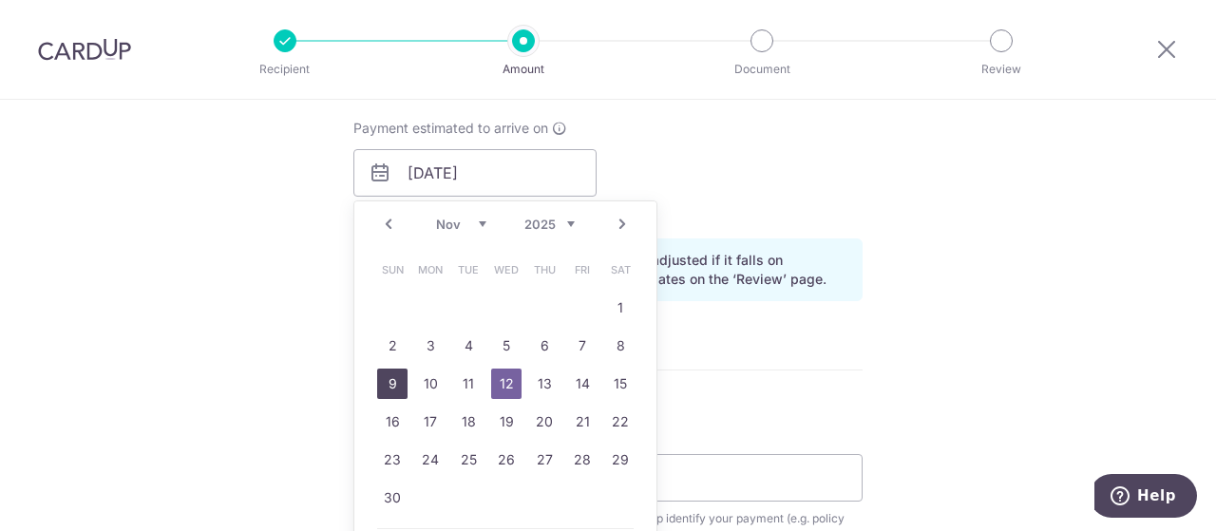
click at [391, 379] on link "9" at bounding box center [392, 384] width 30 height 30
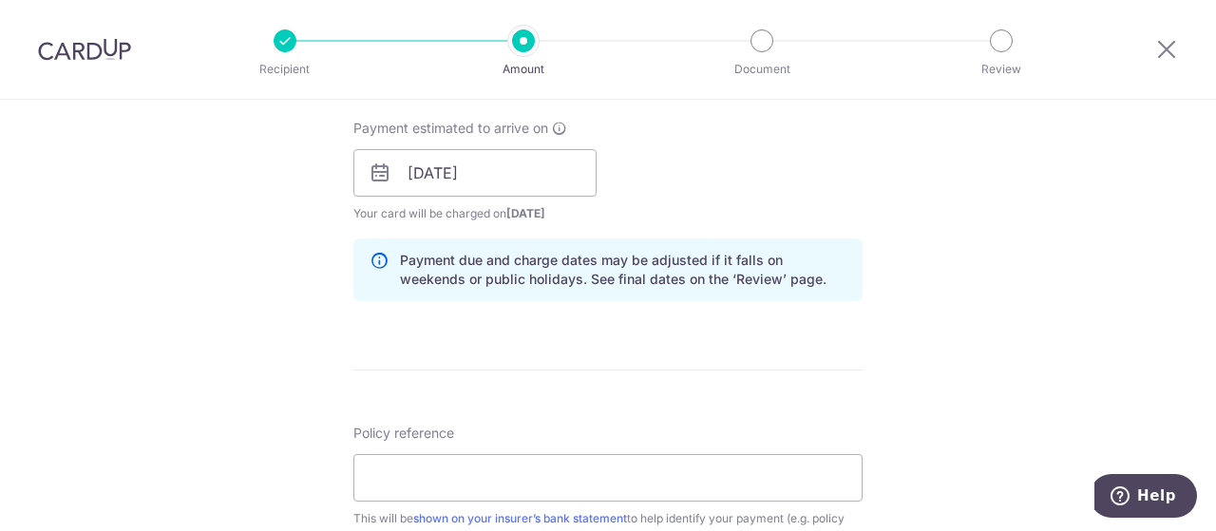
click at [777, 212] on div "Payment estimated to arrive on 09/11/2025 Prev Next Nov Dec 2025 2026 2027 2028…" at bounding box center [608, 171] width 532 height 104
click at [479, 184] on input "[DATE]" at bounding box center [474, 172] width 243 height 47
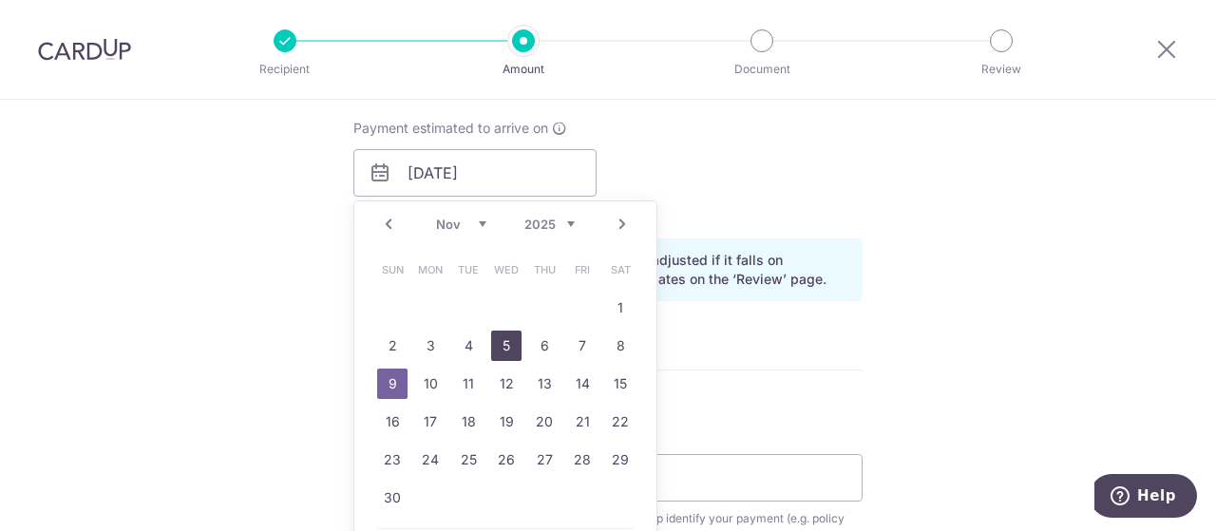
click at [492, 331] on link "5" at bounding box center [506, 346] width 30 height 30
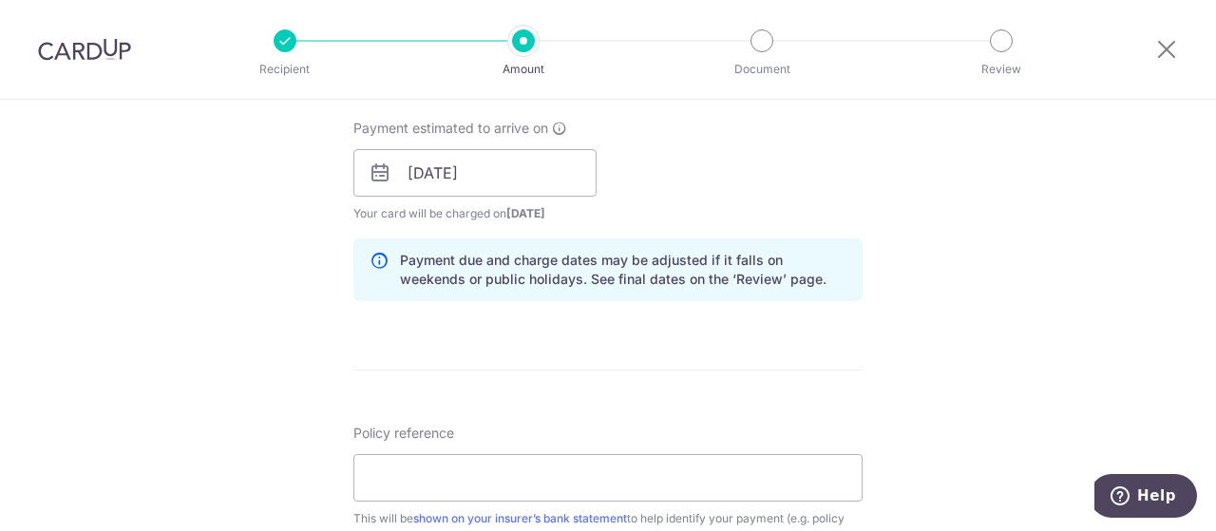
click at [657, 169] on div "Payment estimated to arrive on 05/11/2025 Prev Next Nov Dec 2025 2026 2027 2028…" at bounding box center [608, 171] width 532 height 104
click at [537, 126] on span "Payment estimated to arrive on" at bounding box center [450, 128] width 195 height 19
click at [535, 172] on input "05/11/2025" at bounding box center [474, 172] width 243 height 47
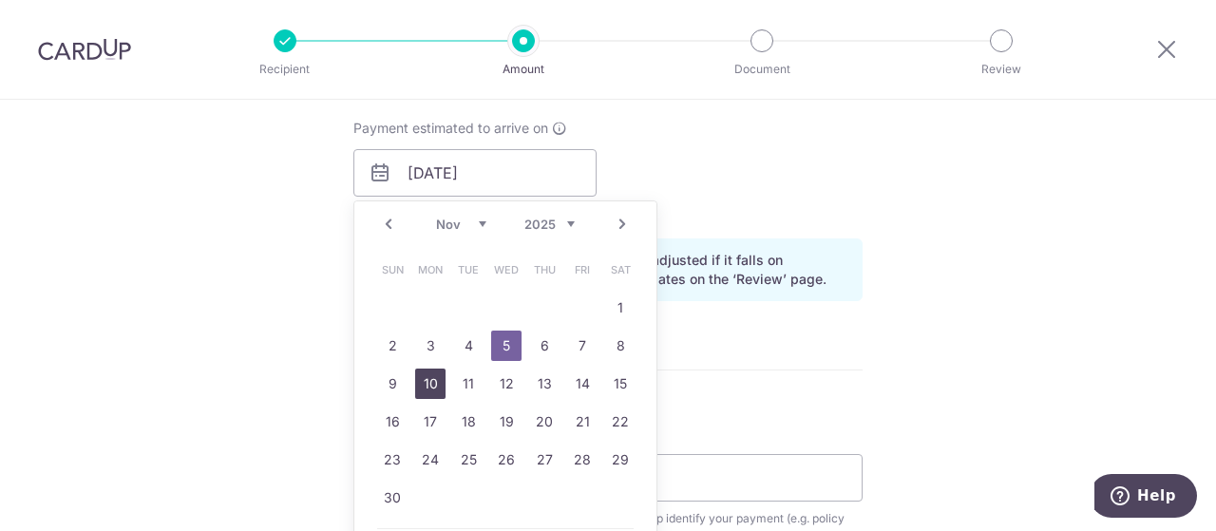
click at [431, 383] on link "10" at bounding box center [430, 384] width 30 height 30
click at [695, 196] on div "Payment estimated to arrive on 05/11/2025 Prev Next Oct Nov Dec 2025 2026 2027 …" at bounding box center [608, 171] width 532 height 104
click at [431, 375] on link "10" at bounding box center [430, 384] width 30 height 30
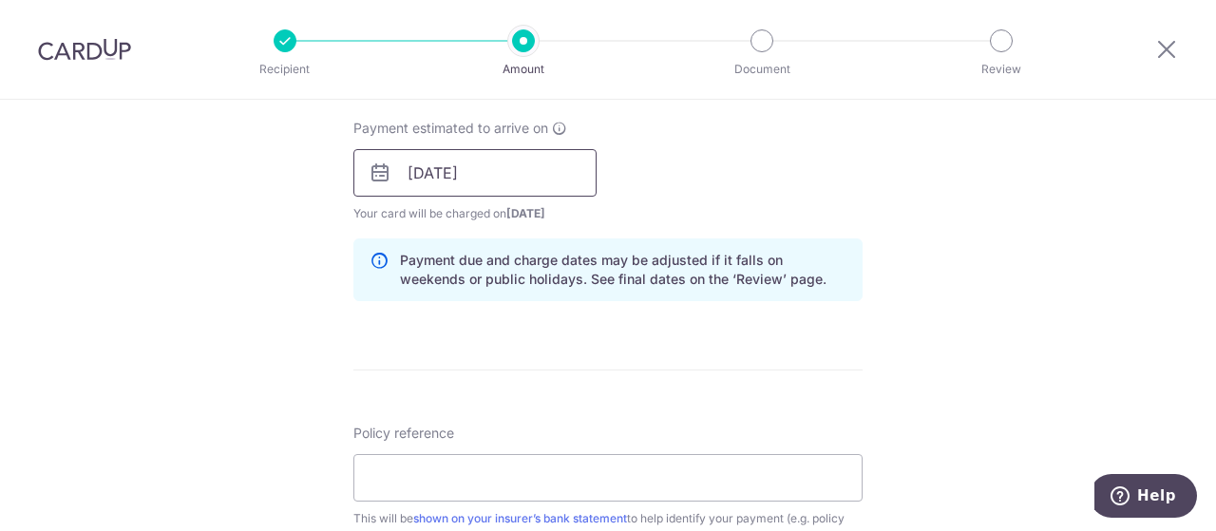
click at [525, 180] on input "10/11/2025" at bounding box center [474, 172] width 243 height 47
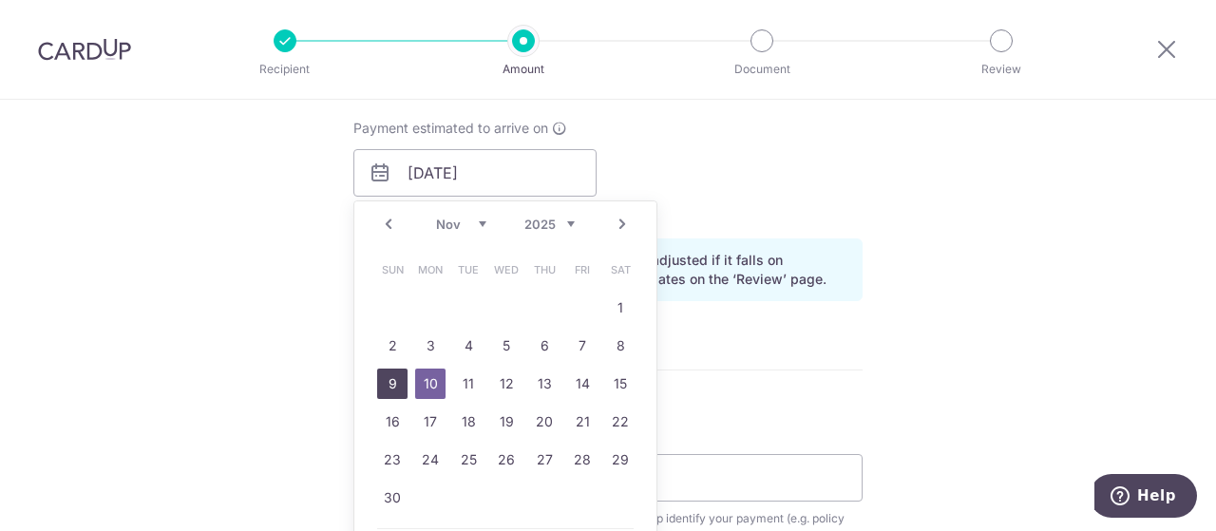
click at [388, 376] on link "9" at bounding box center [392, 384] width 30 height 30
type input "[DATE]"
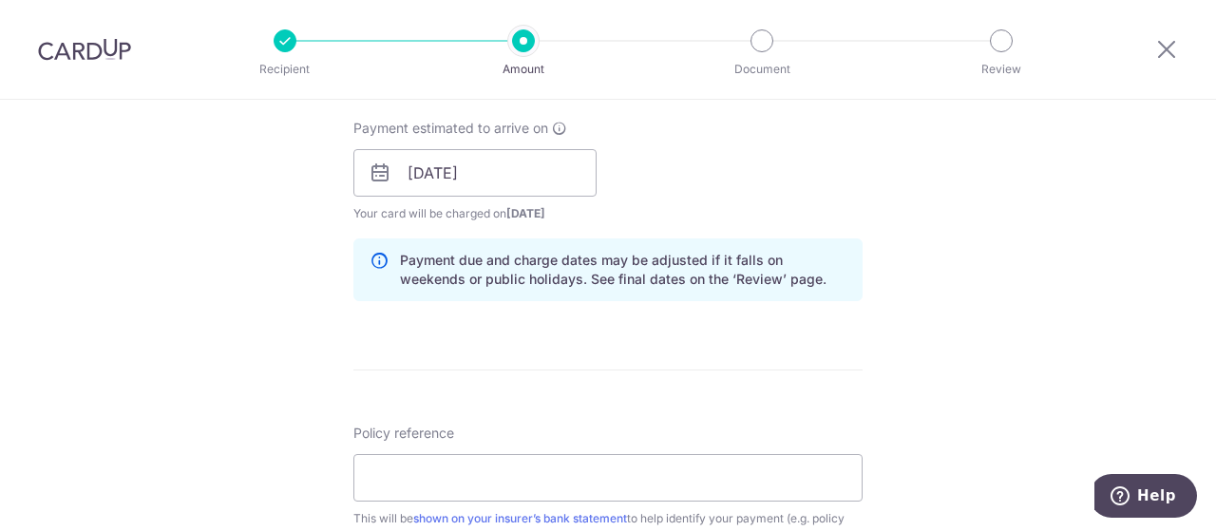
click at [707, 159] on div "Payment estimated to arrive on 09/11/2025 Prev Next Nov Dec 2025 2026 2027 2028…" at bounding box center [608, 171] width 532 height 104
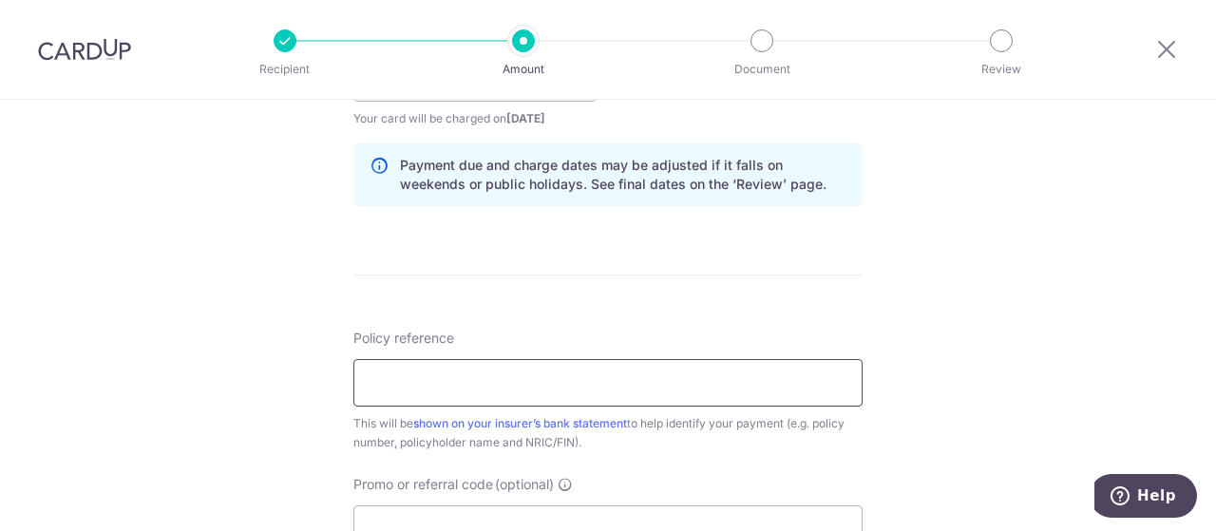
click at [393, 371] on input "Policy reference" at bounding box center [607, 382] width 509 height 47
paste input "E232268092"
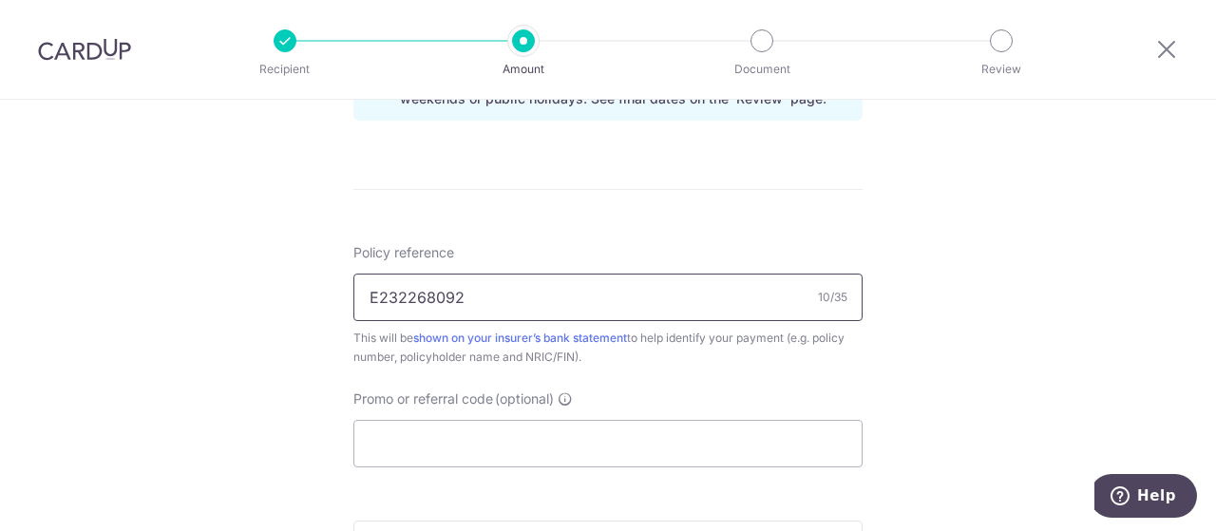
scroll to position [1140, 0]
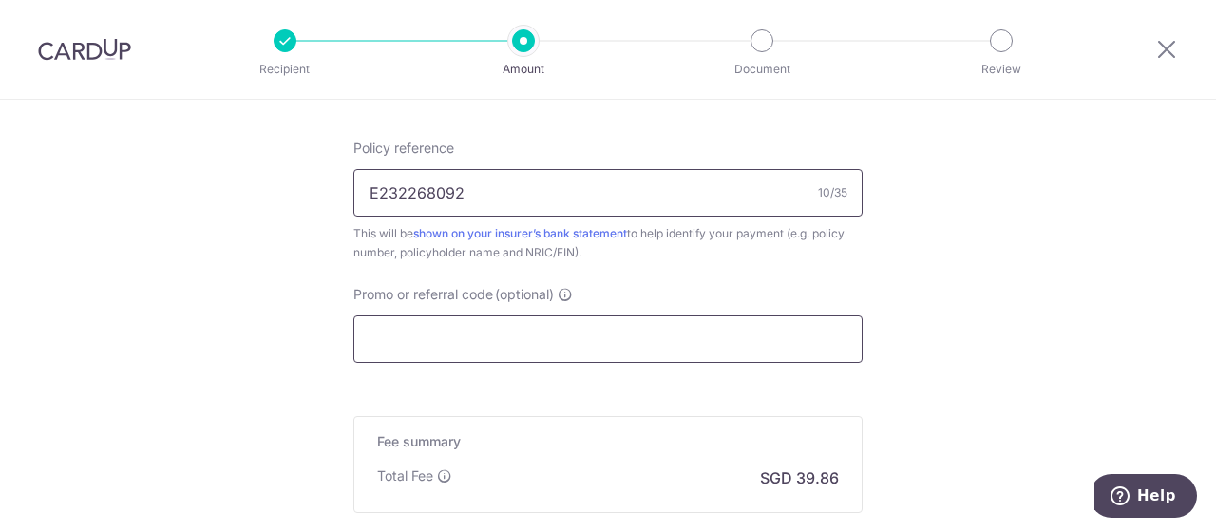
type input "E232268092"
click at [450, 326] on input "Promo or referral code (optional)" at bounding box center [607, 338] width 509 height 47
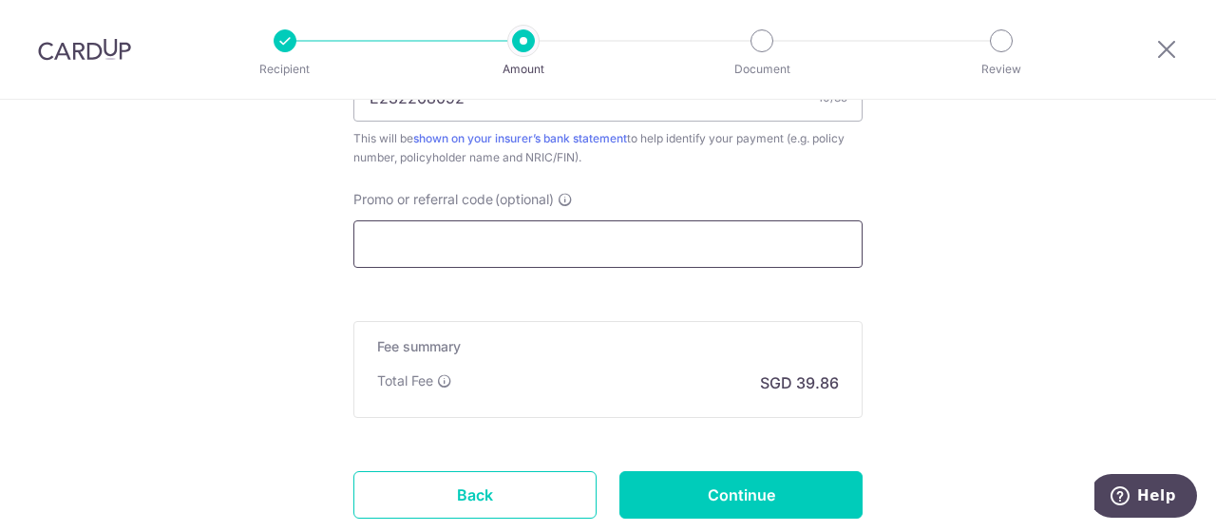
click at [432, 227] on input "Promo or referral code (optional)" at bounding box center [607, 243] width 509 height 47
paste input "OFF225"
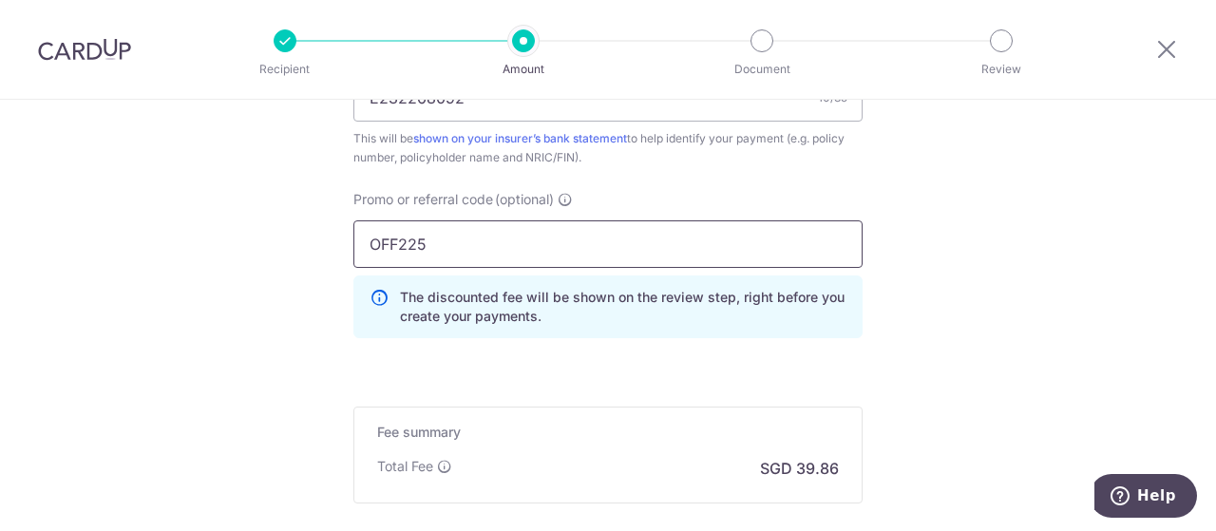
type input "OFF225"
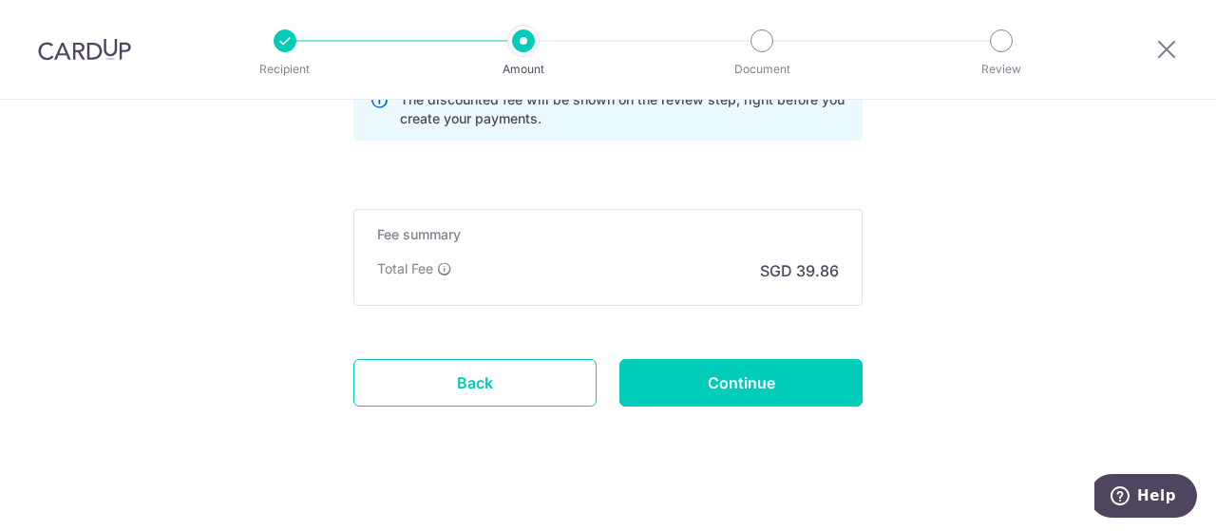
scroll to position [1445, 0]
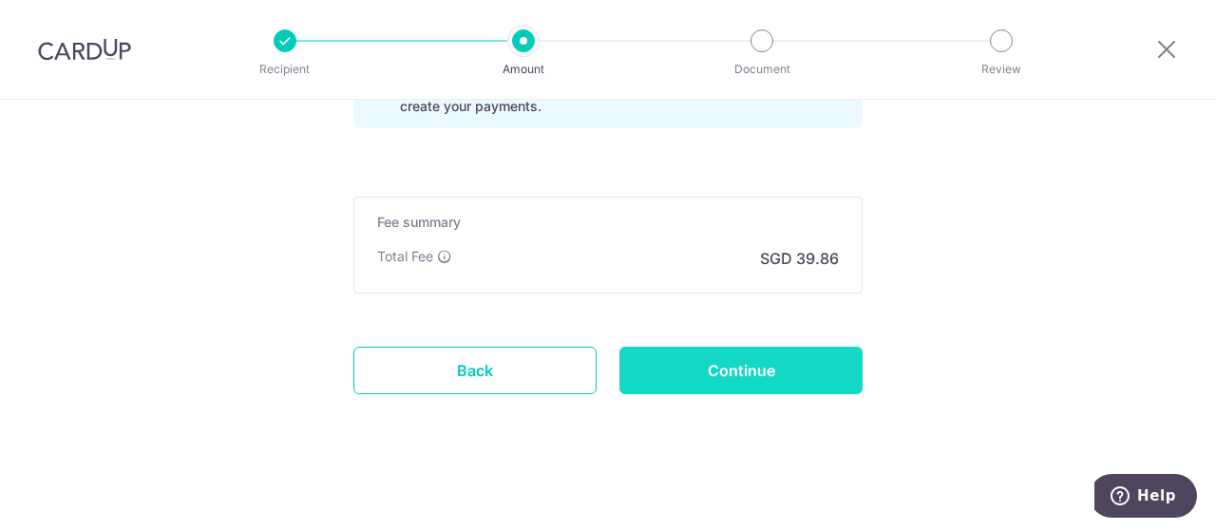
click at [696, 358] on input "Continue" at bounding box center [740, 370] width 243 height 47
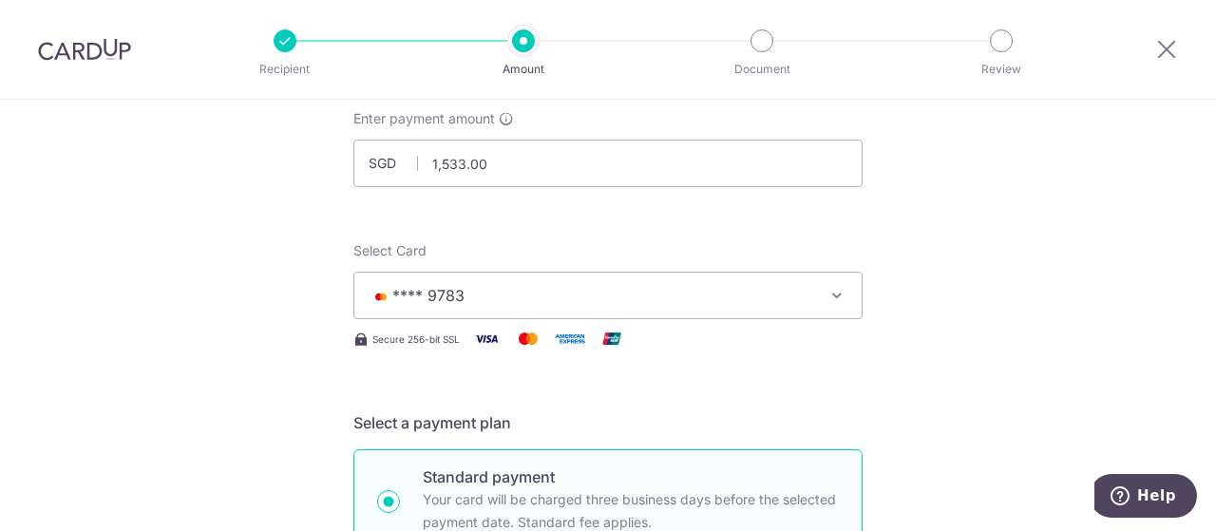
scroll to position [222, 0]
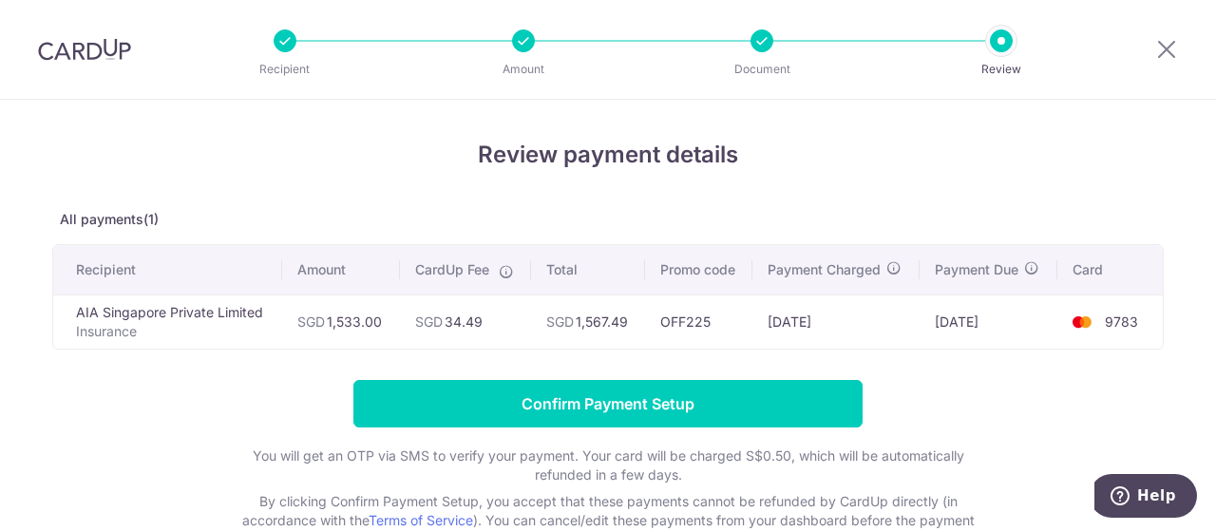
scroll to position [95, 0]
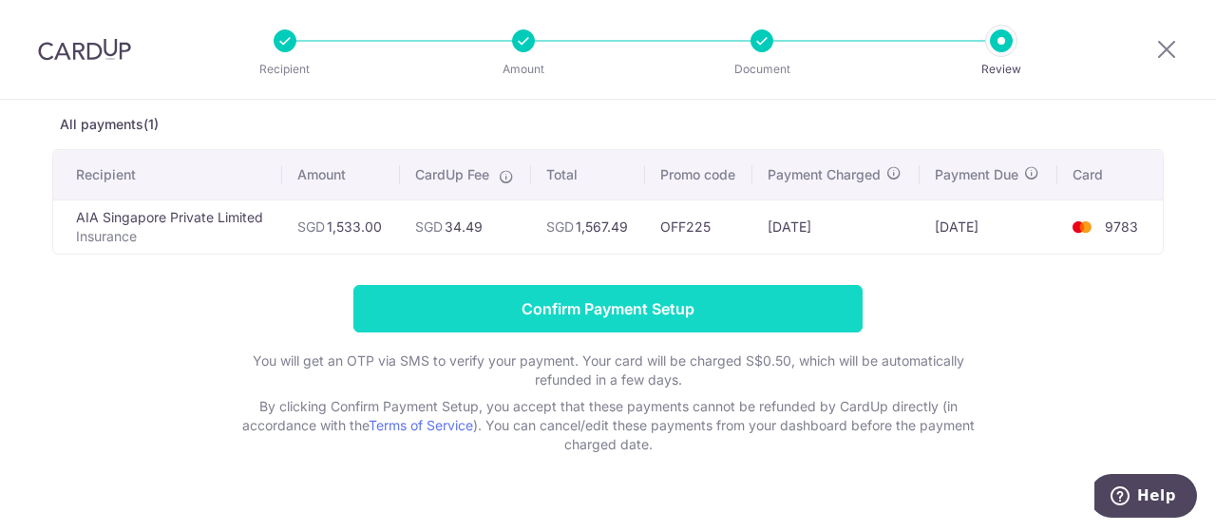
click at [678, 312] on input "Confirm Payment Setup" at bounding box center [607, 308] width 509 height 47
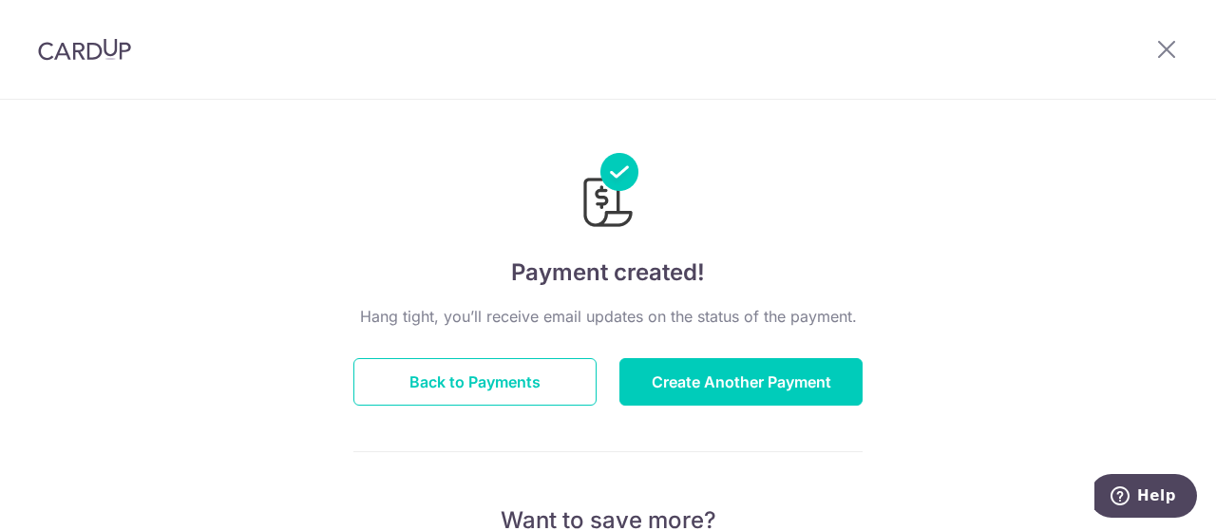
click at [466, 375] on button "Back to Payments" at bounding box center [474, 381] width 243 height 47
